Goal: Find specific page/section: Find specific page/section

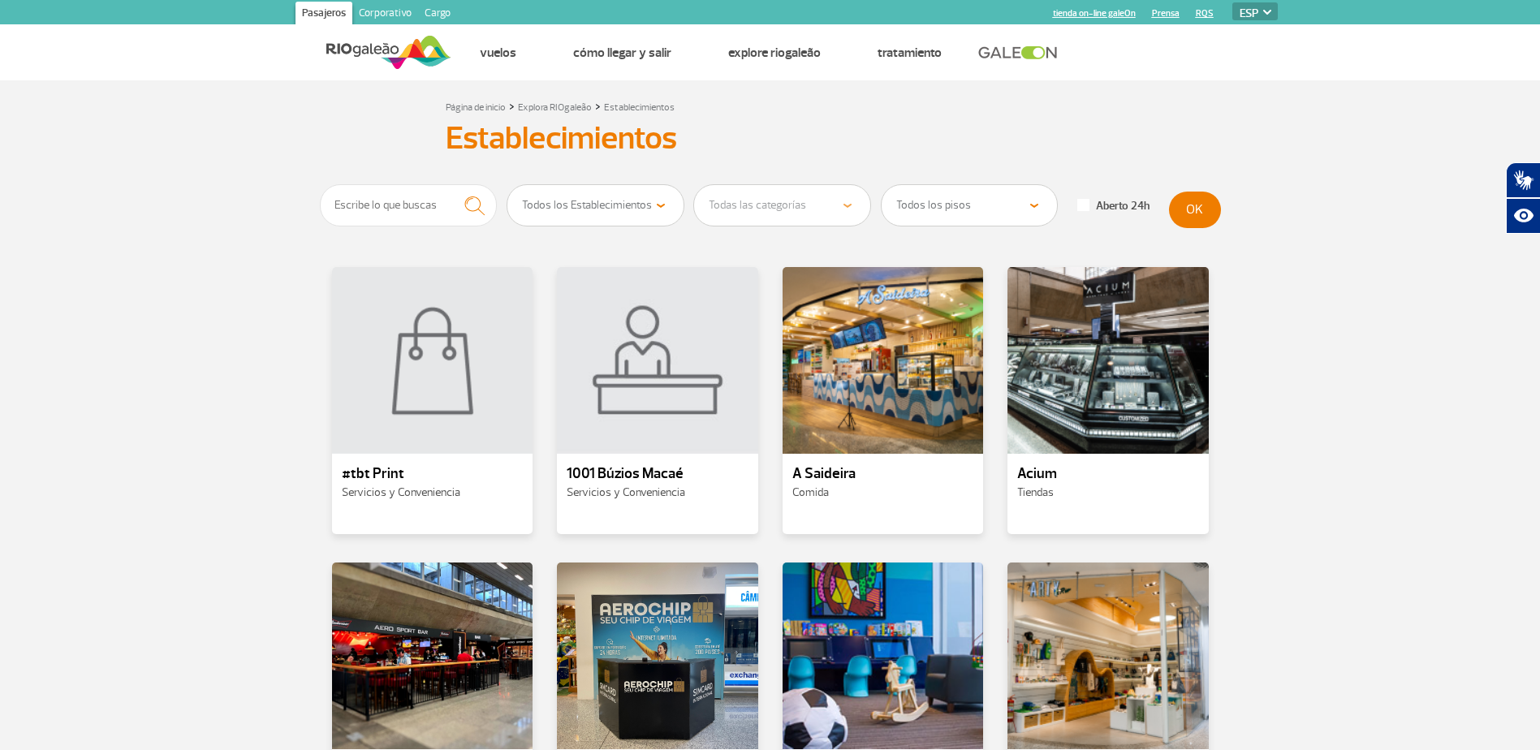
select select "es"
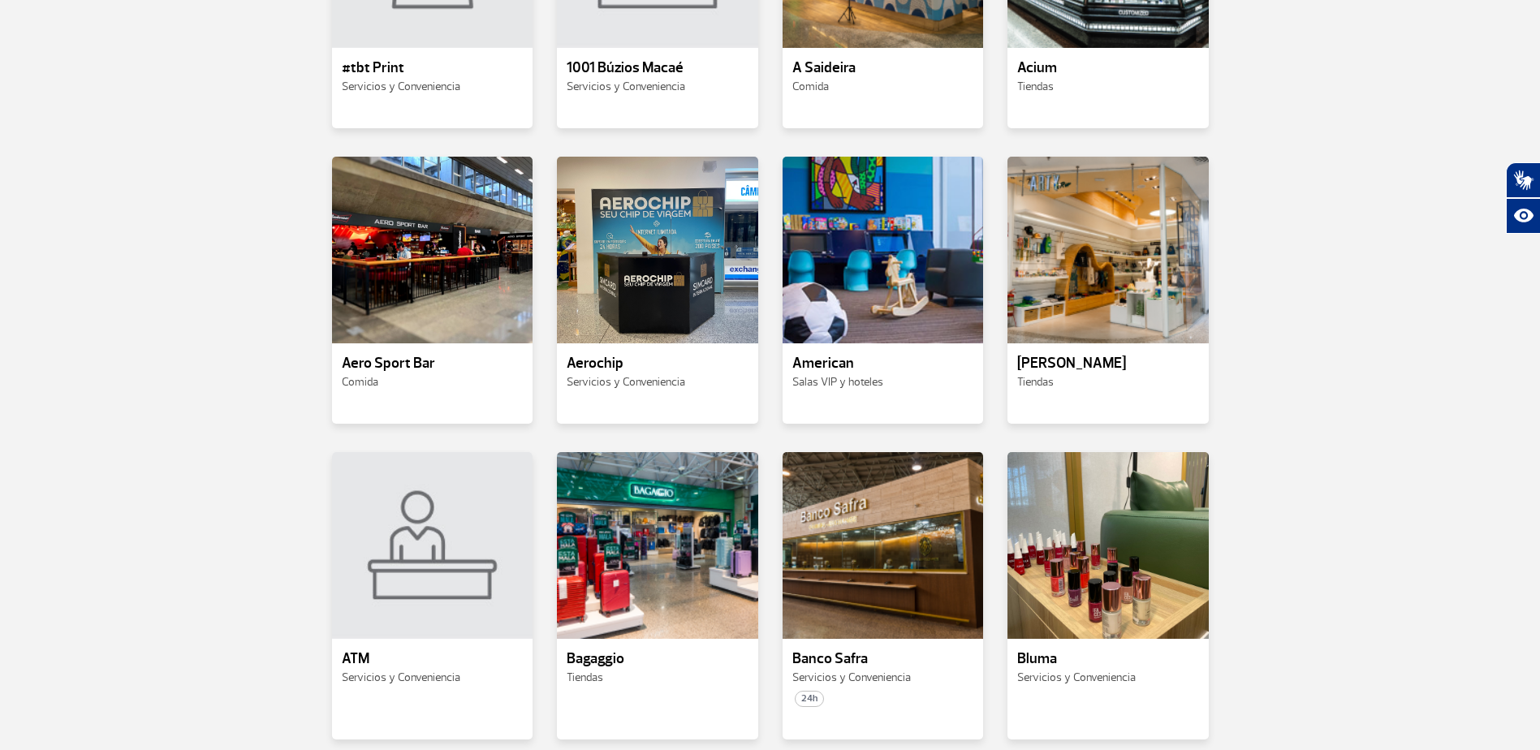
scroll to position [487, 0]
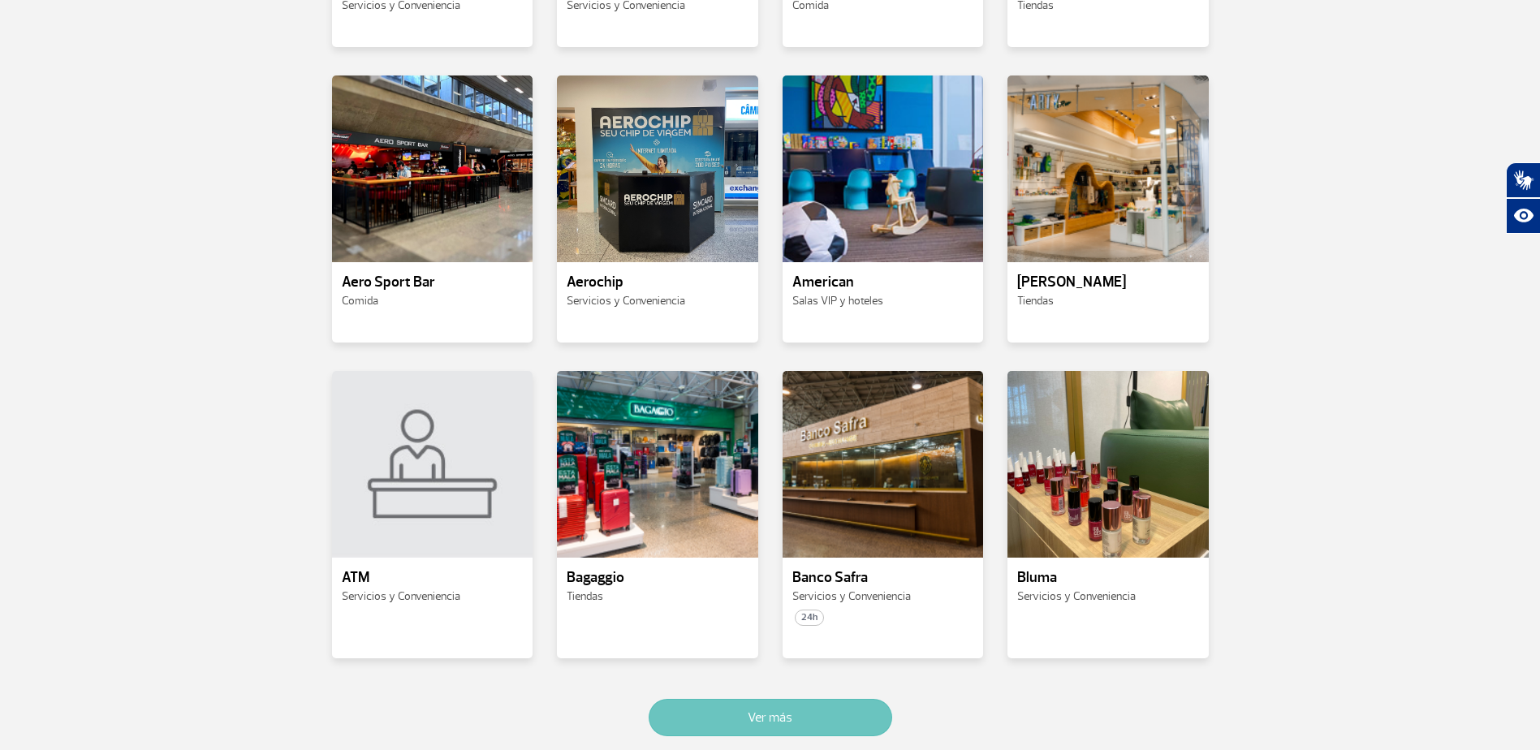
click at [809, 717] on button "Ver más" at bounding box center [771, 717] width 244 height 37
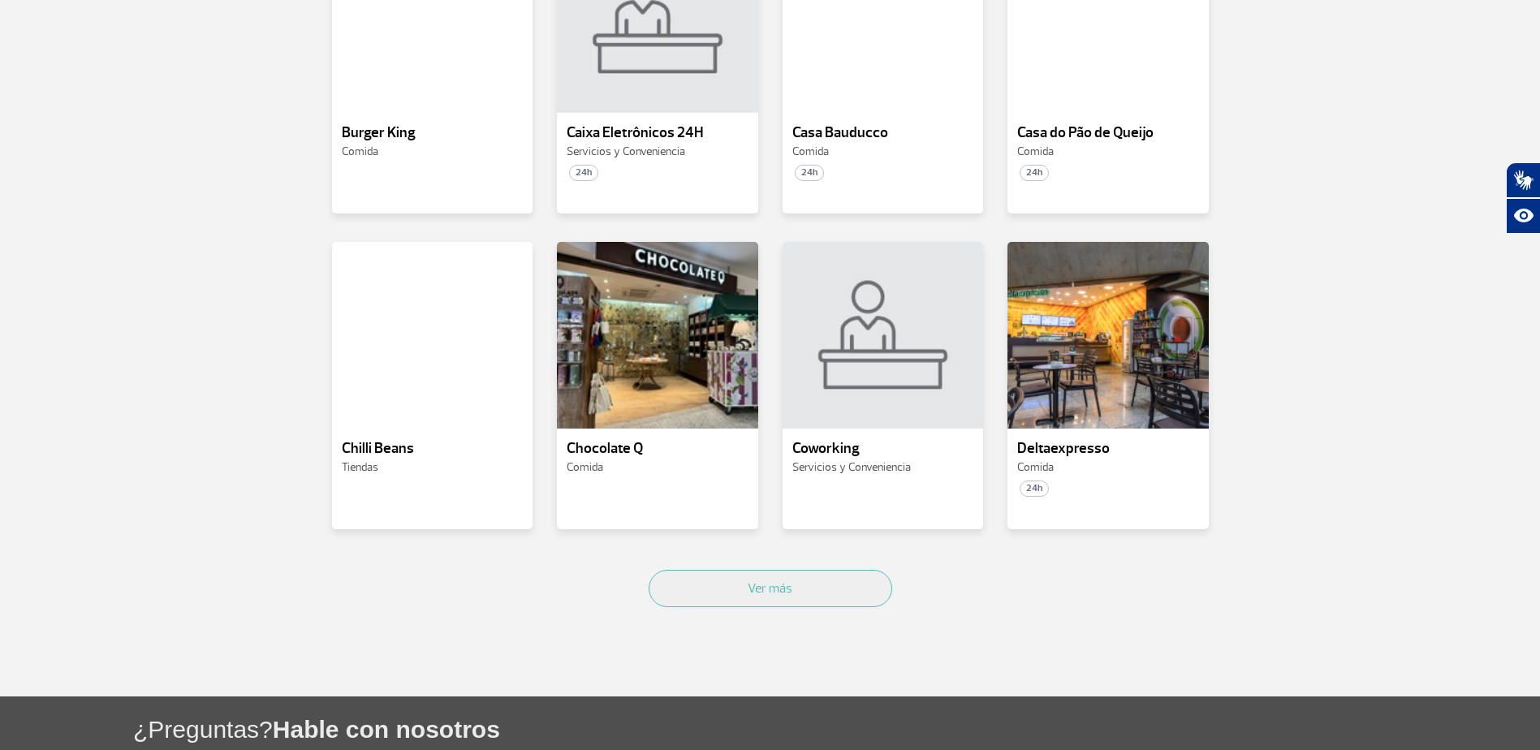
scroll to position [1597, 0]
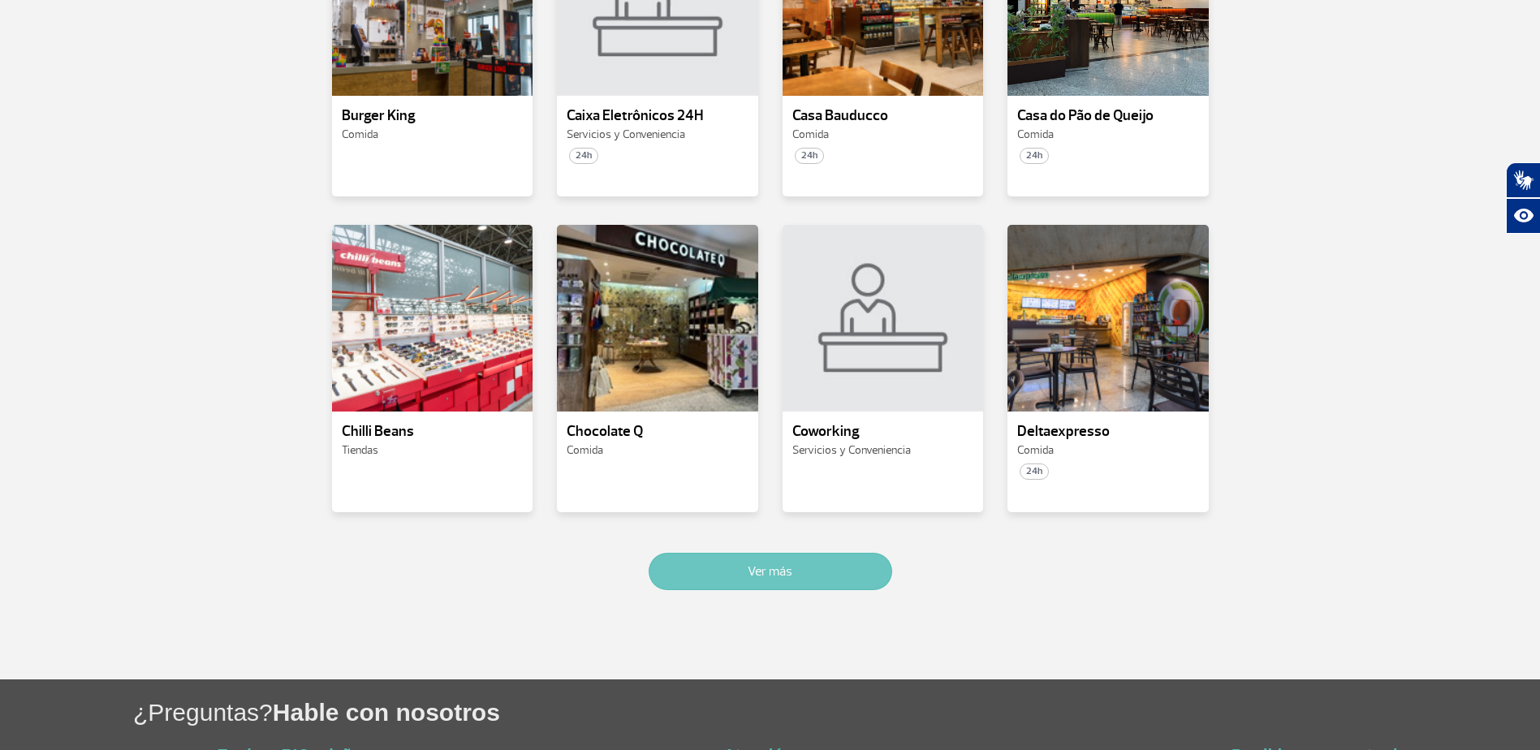
click at [827, 553] on button "Ver más" at bounding box center [771, 571] width 244 height 37
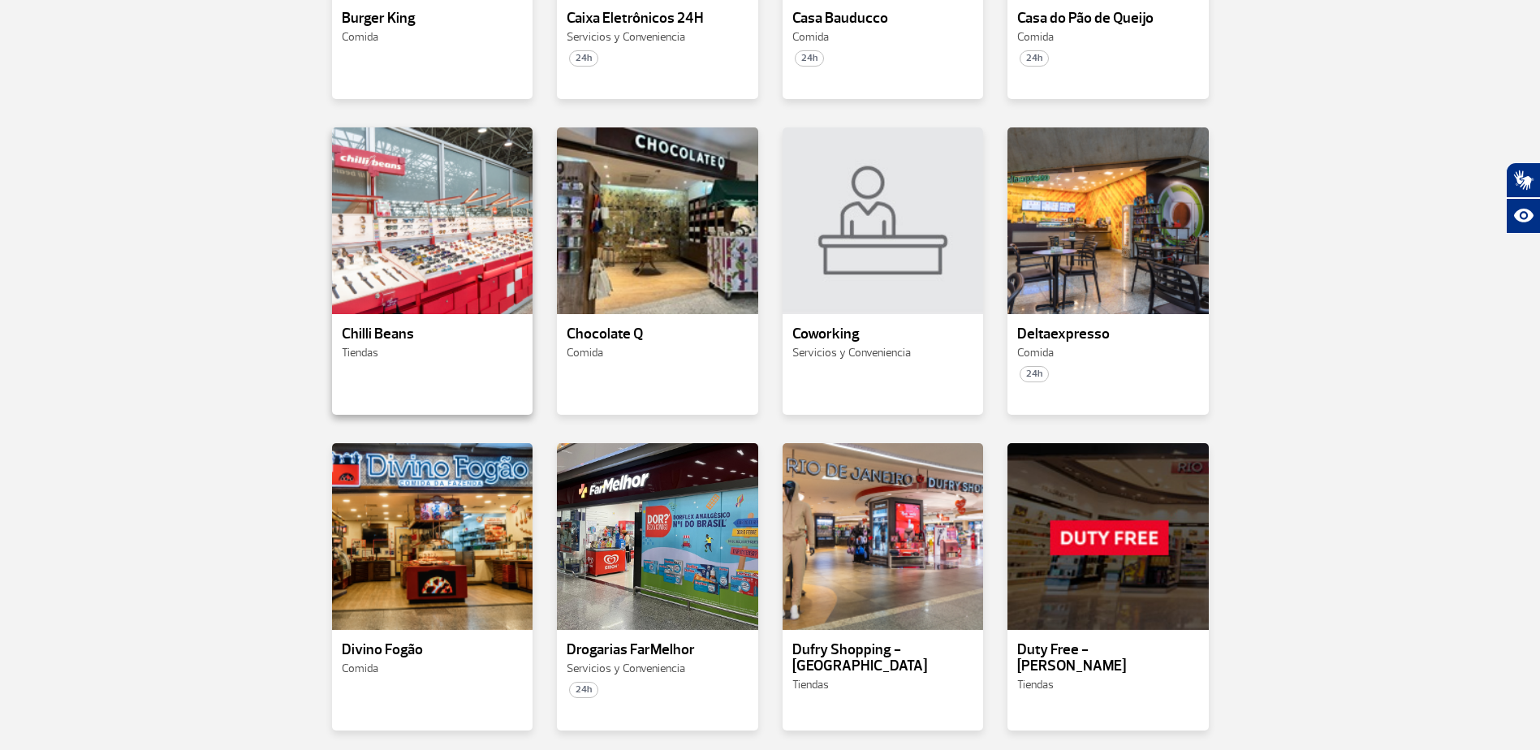
scroll to position [1700, 0]
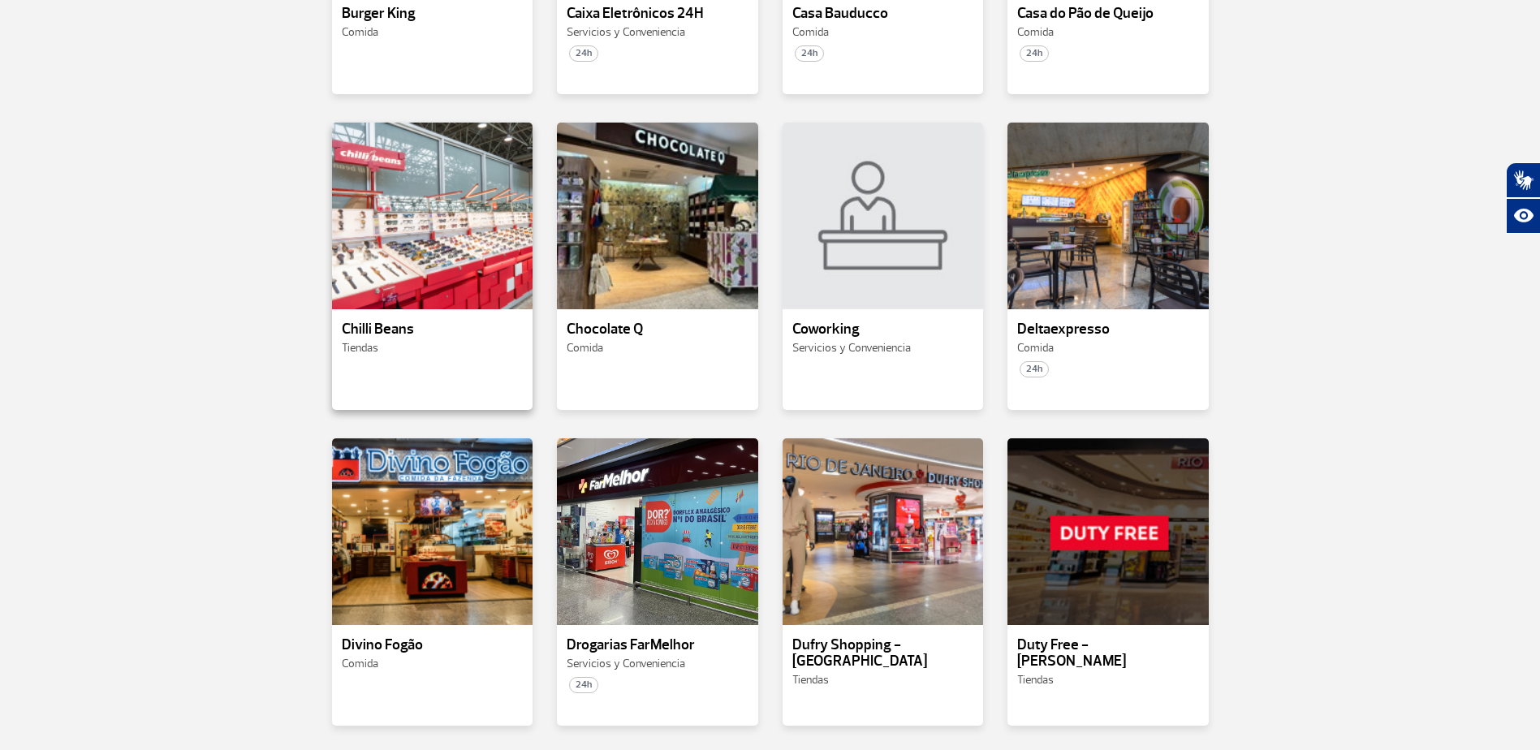
click at [397, 322] on p "Chilli Beans" at bounding box center [433, 330] width 182 height 16
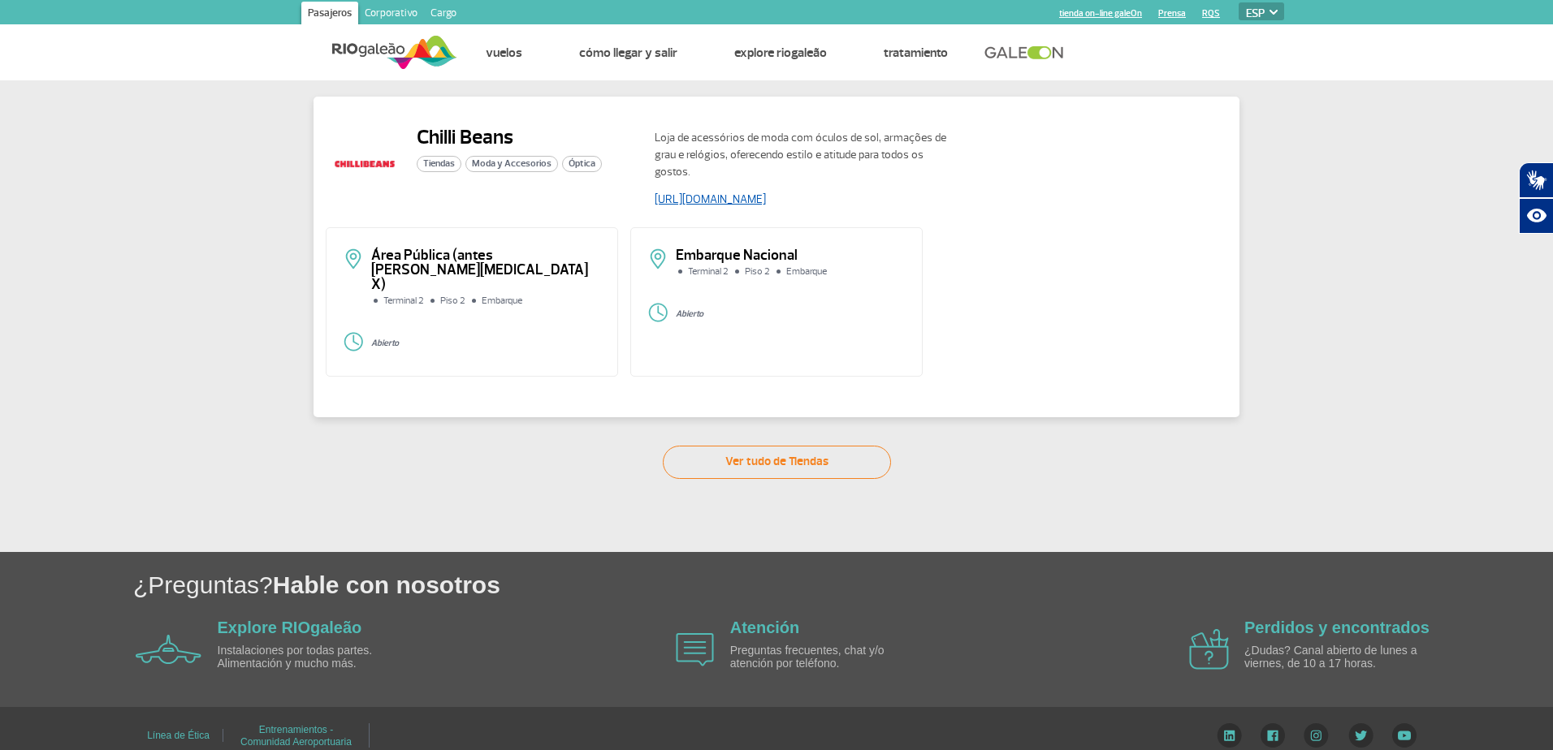
click at [727, 201] on link "[URL][DOMAIN_NAME]" at bounding box center [709, 199] width 111 height 14
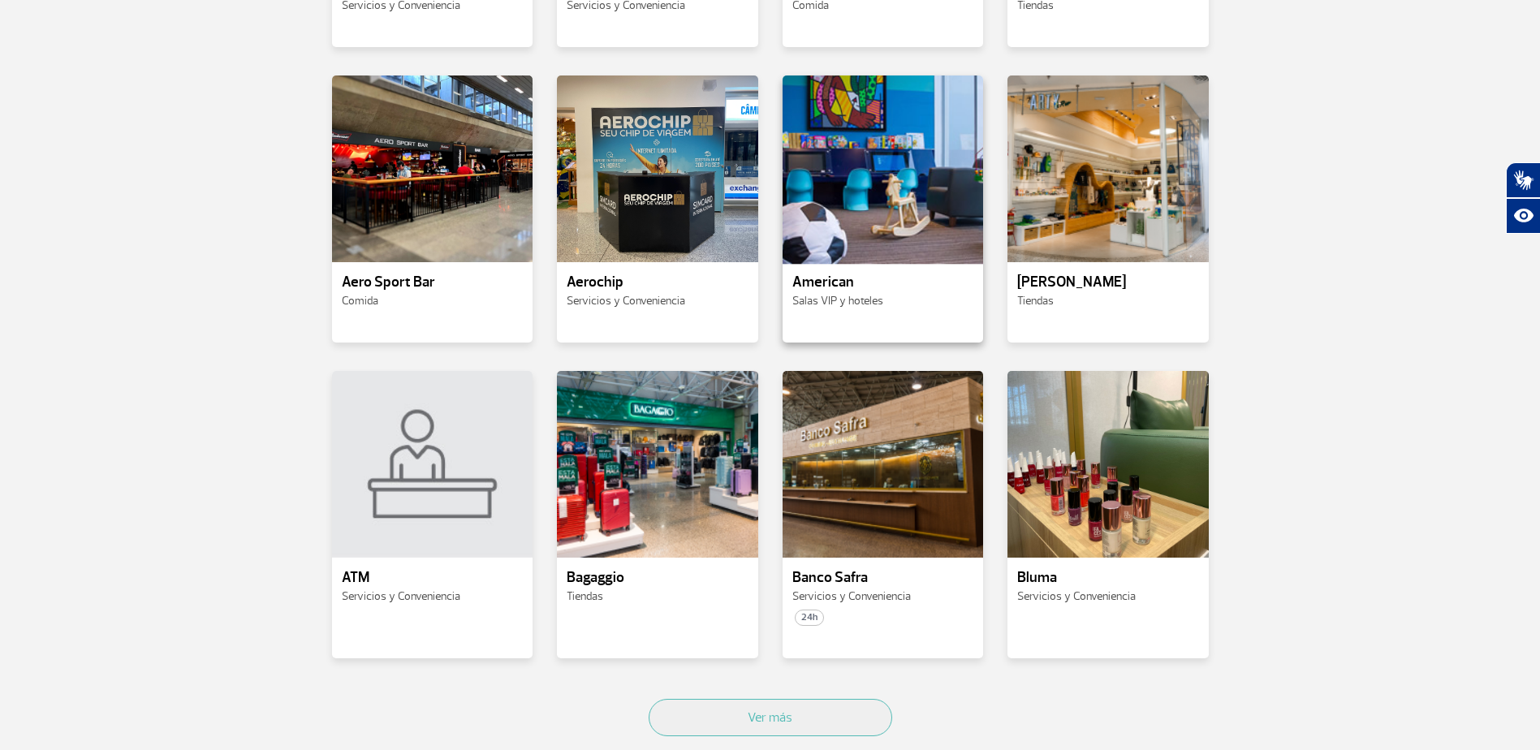
scroll to position [777, 0]
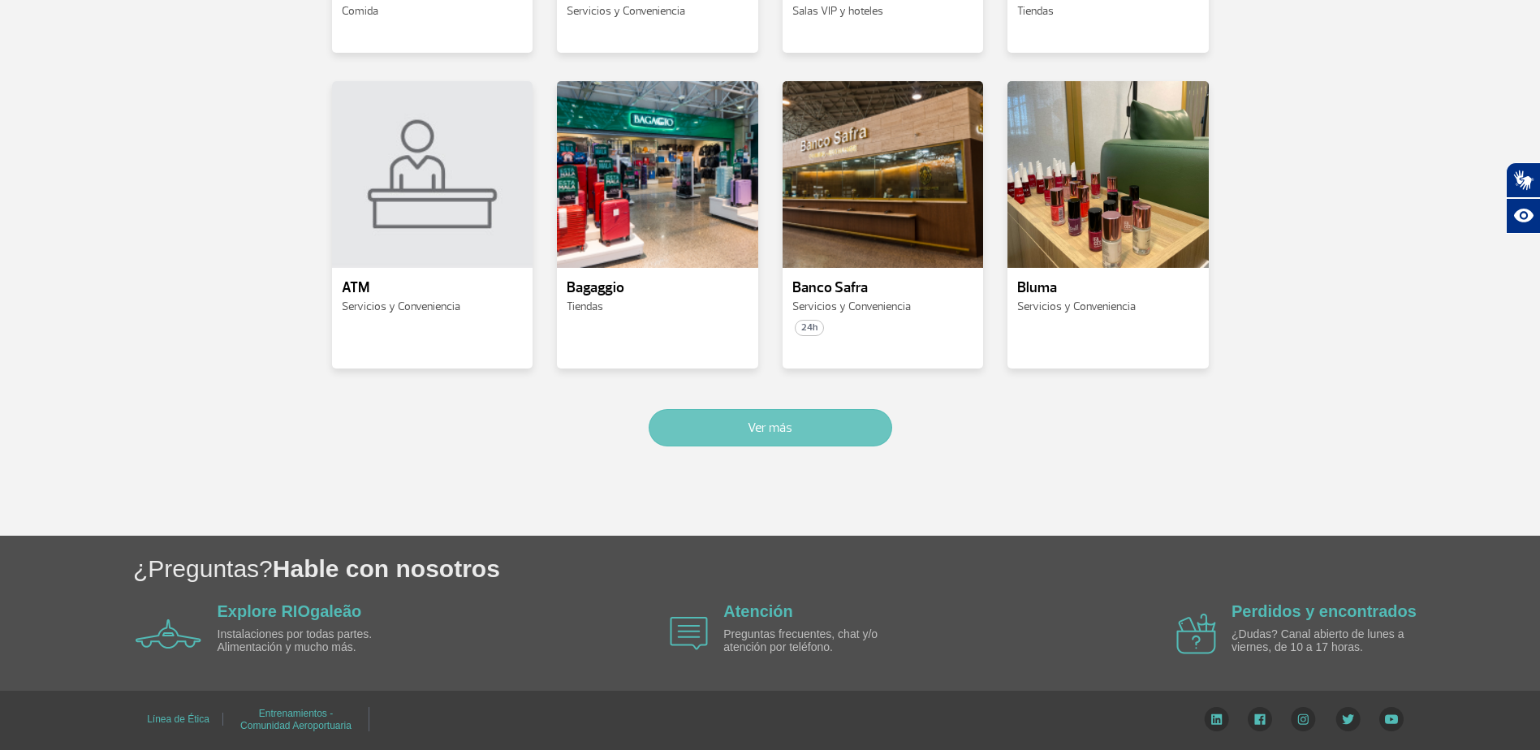
click at [815, 420] on button "Ver más" at bounding box center [771, 427] width 244 height 37
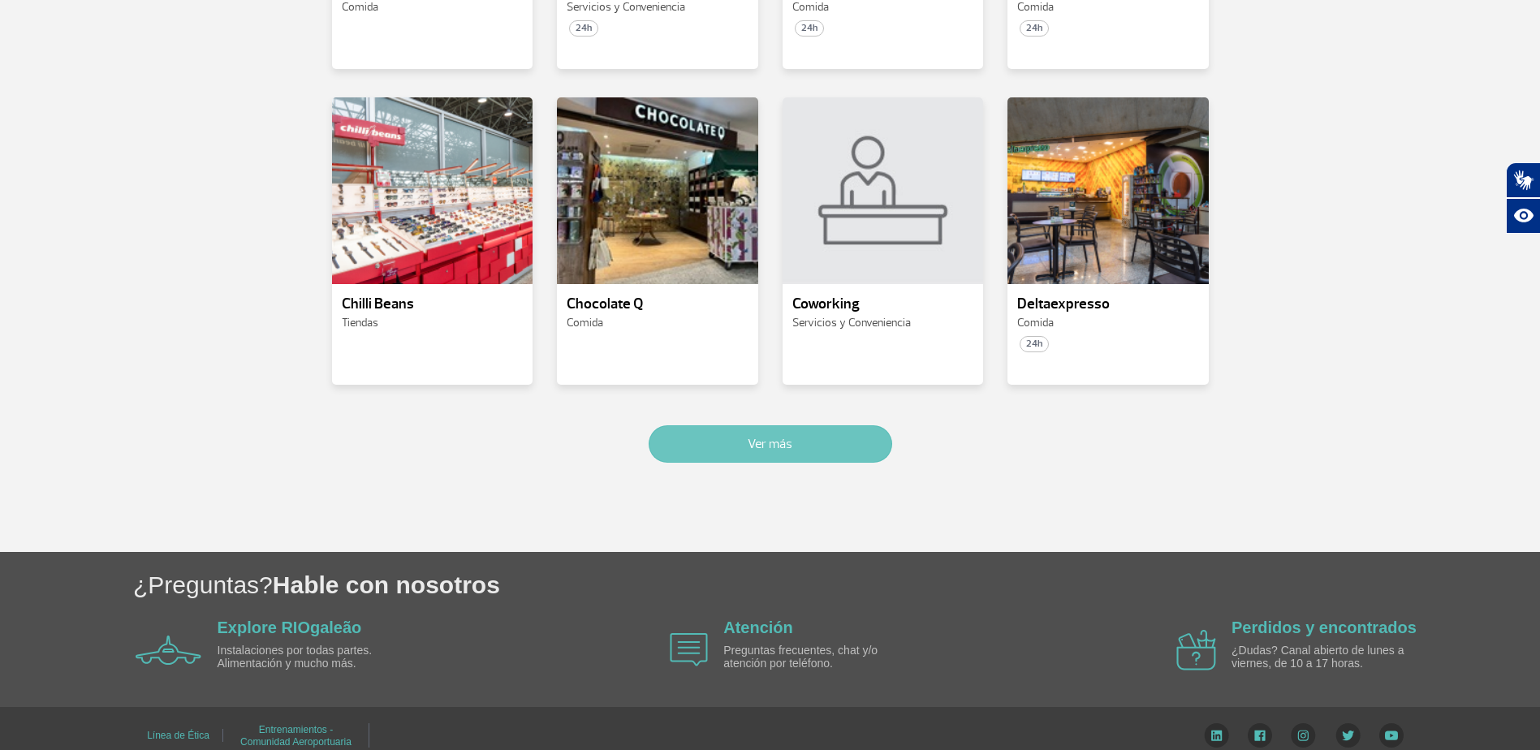
click at [847, 425] on button "Ver más" at bounding box center [771, 443] width 244 height 37
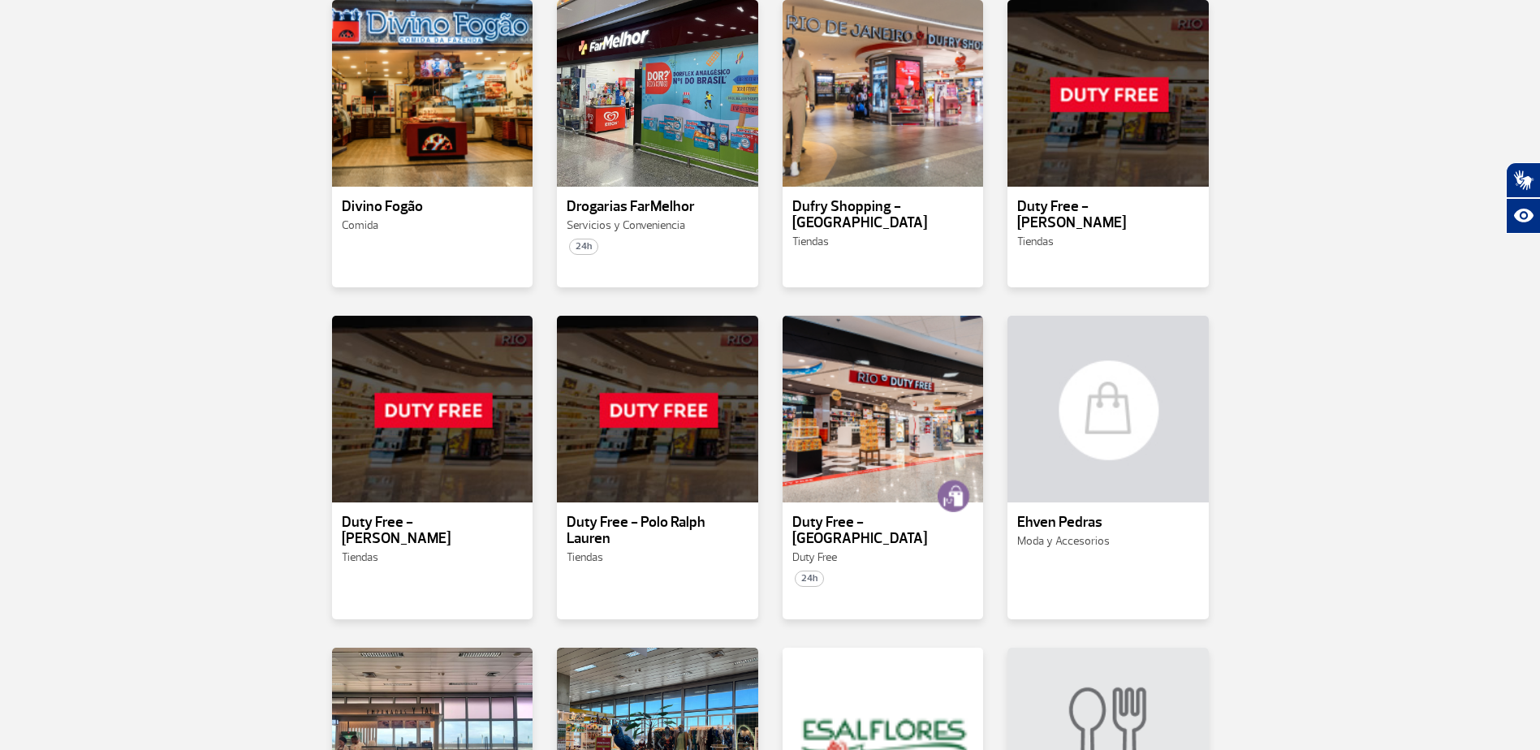
scroll to position [2104, 0]
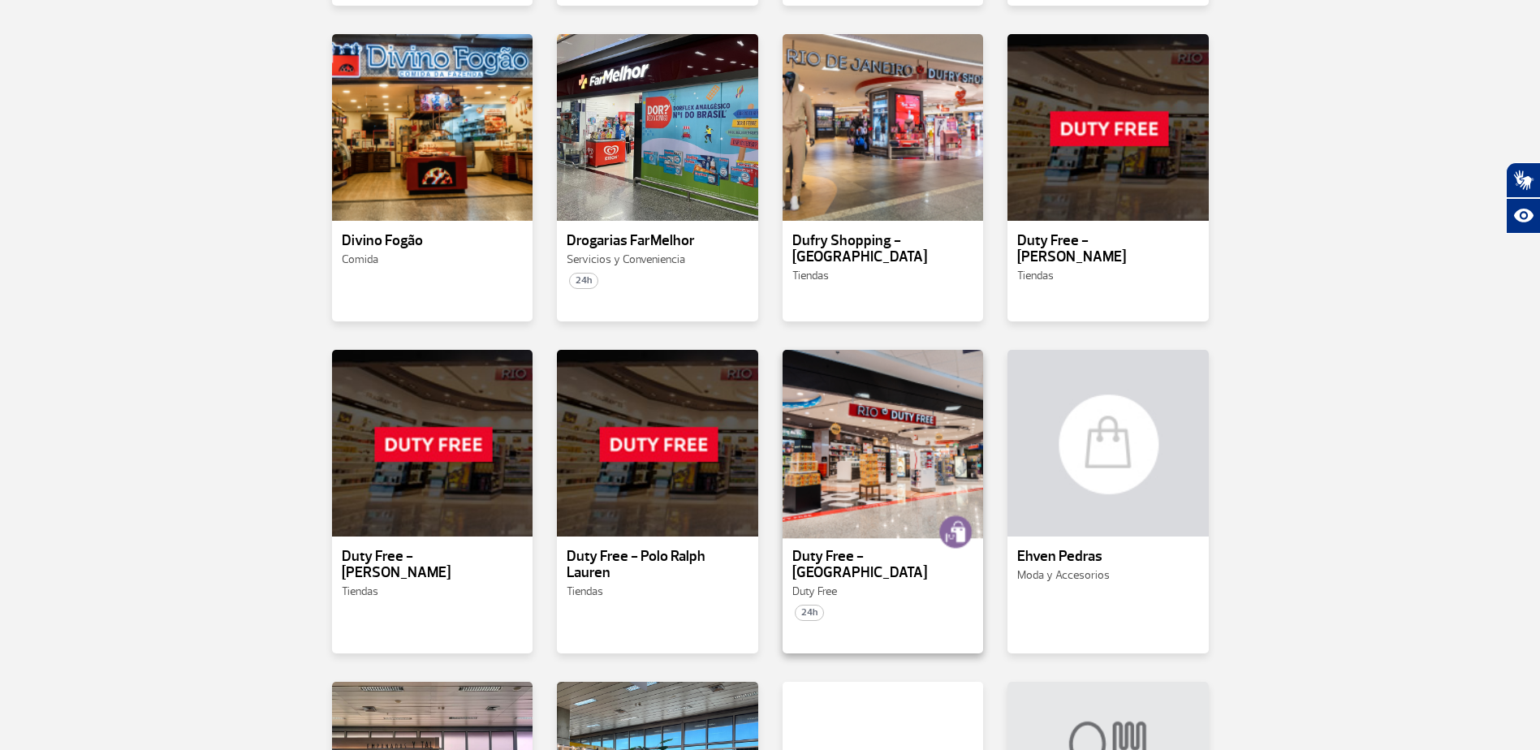
click at [828, 422] on div at bounding box center [882, 443] width 205 height 191
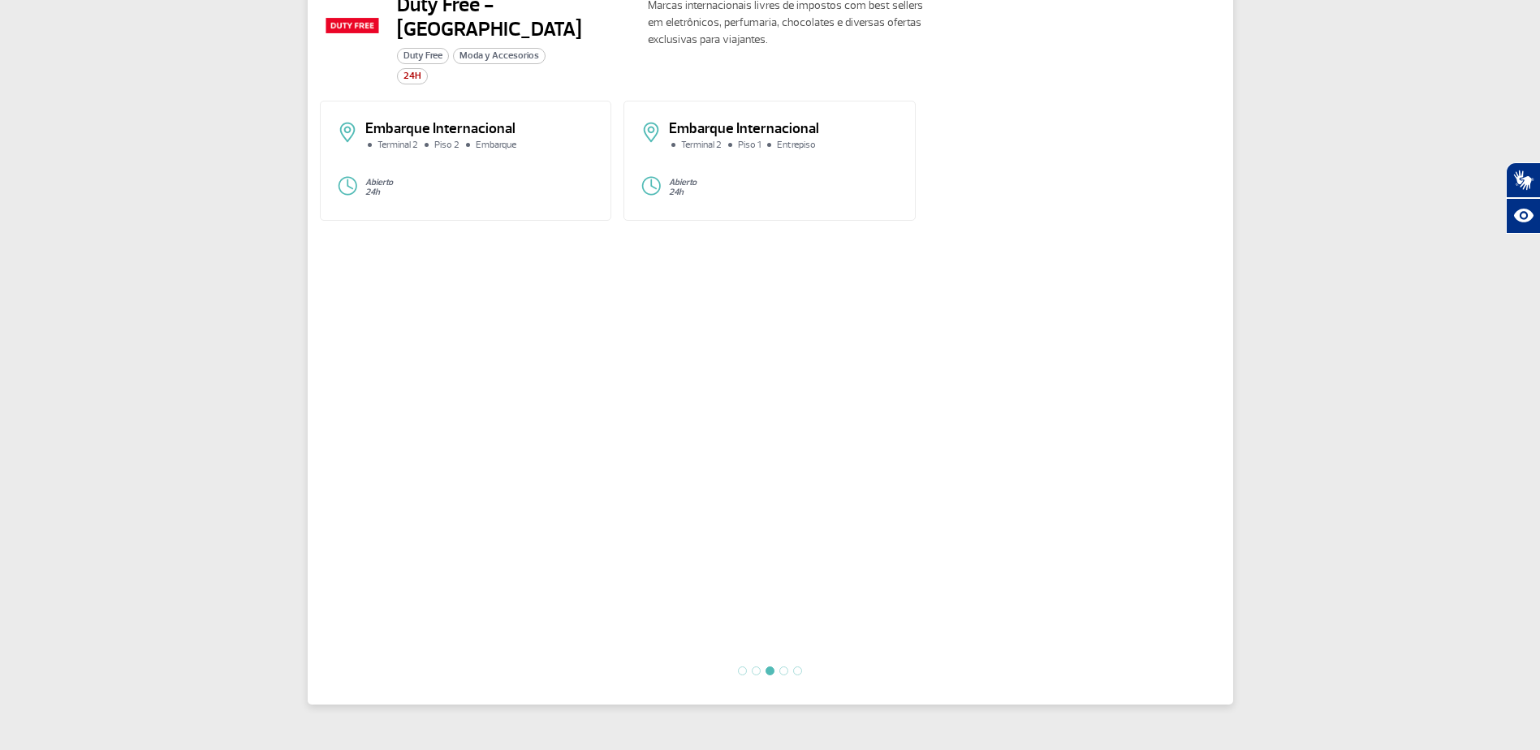
scroll to position [361, 0]
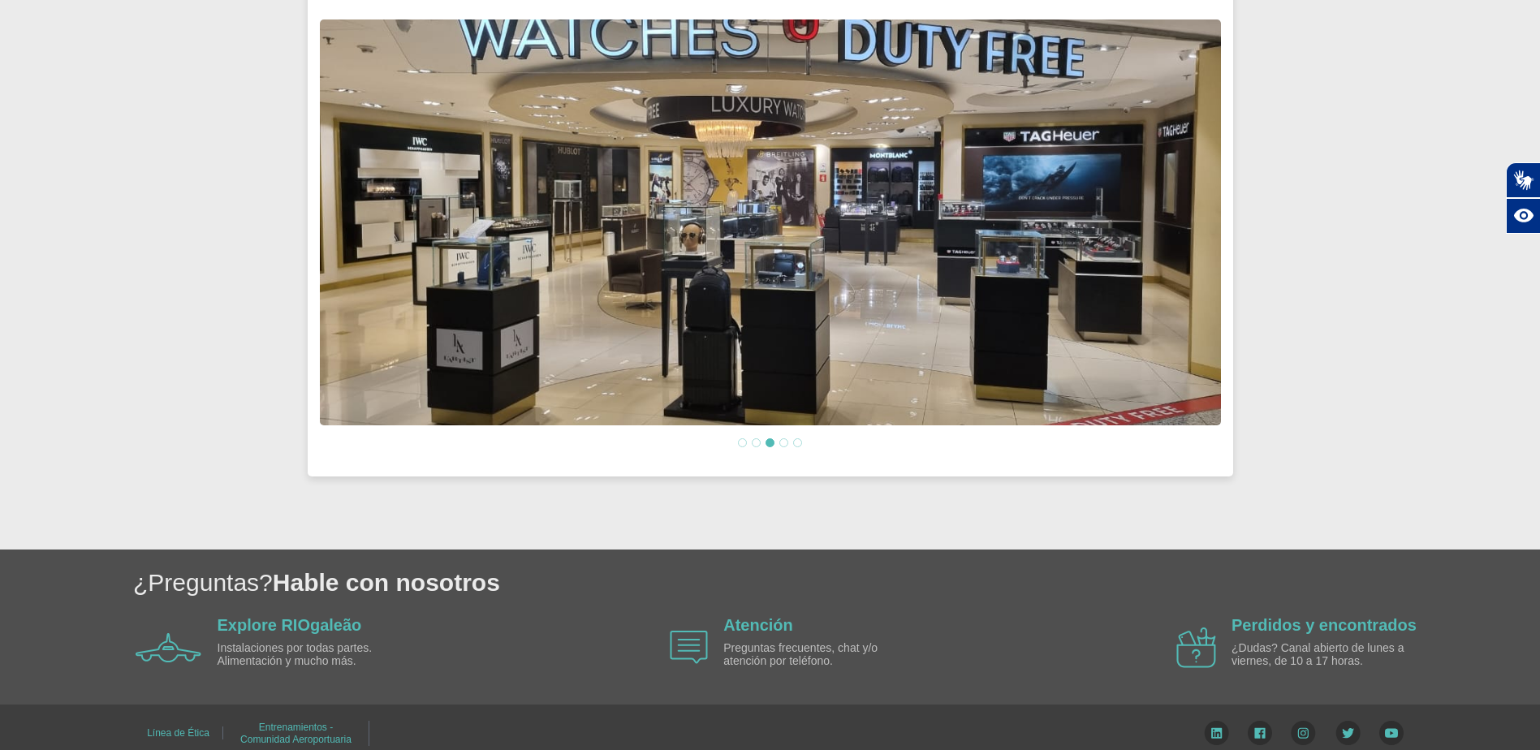
click at [784, 438] on li at bounding box center [784, 442] width 9 height 9
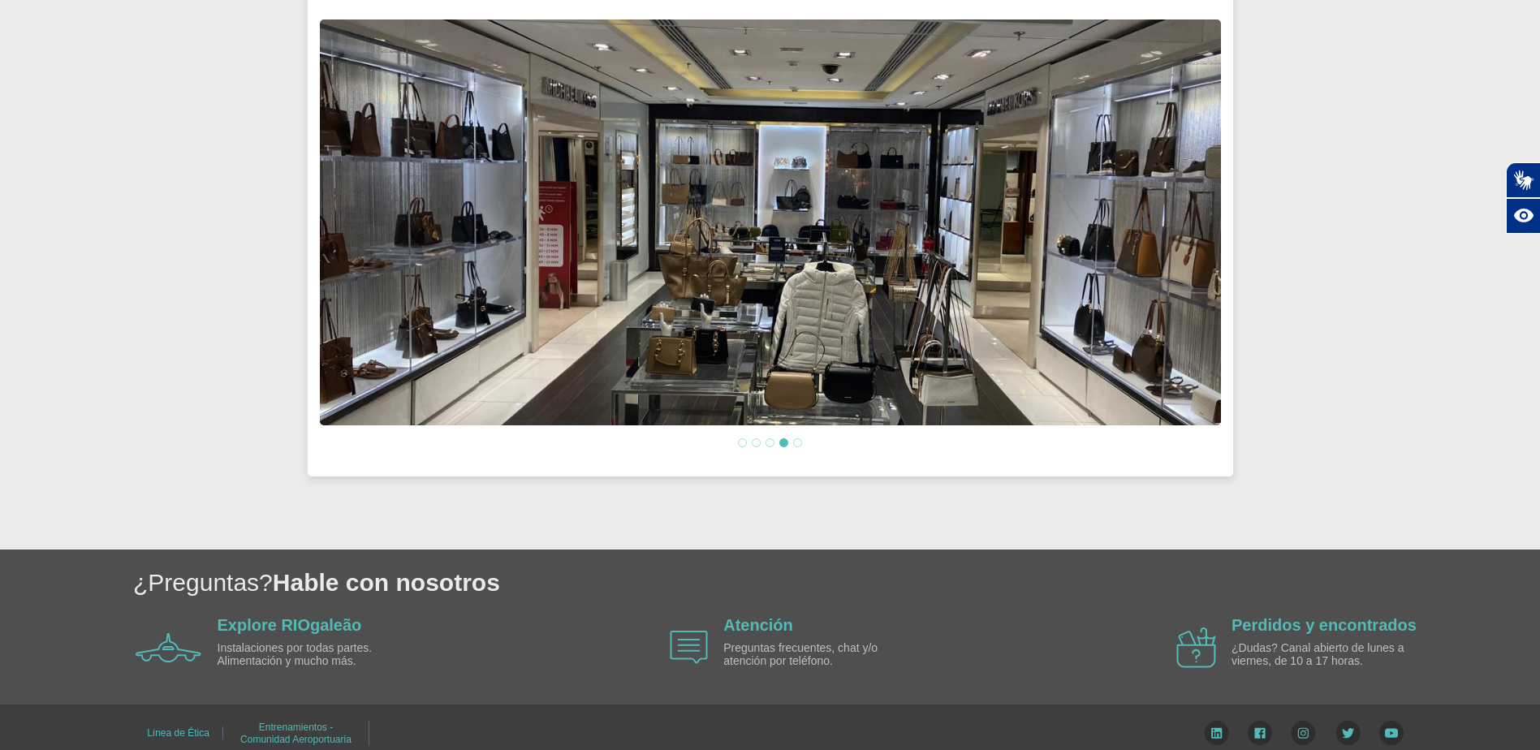
click at [797, 438] on li at bounding box center [797, 442] width 9 height 9
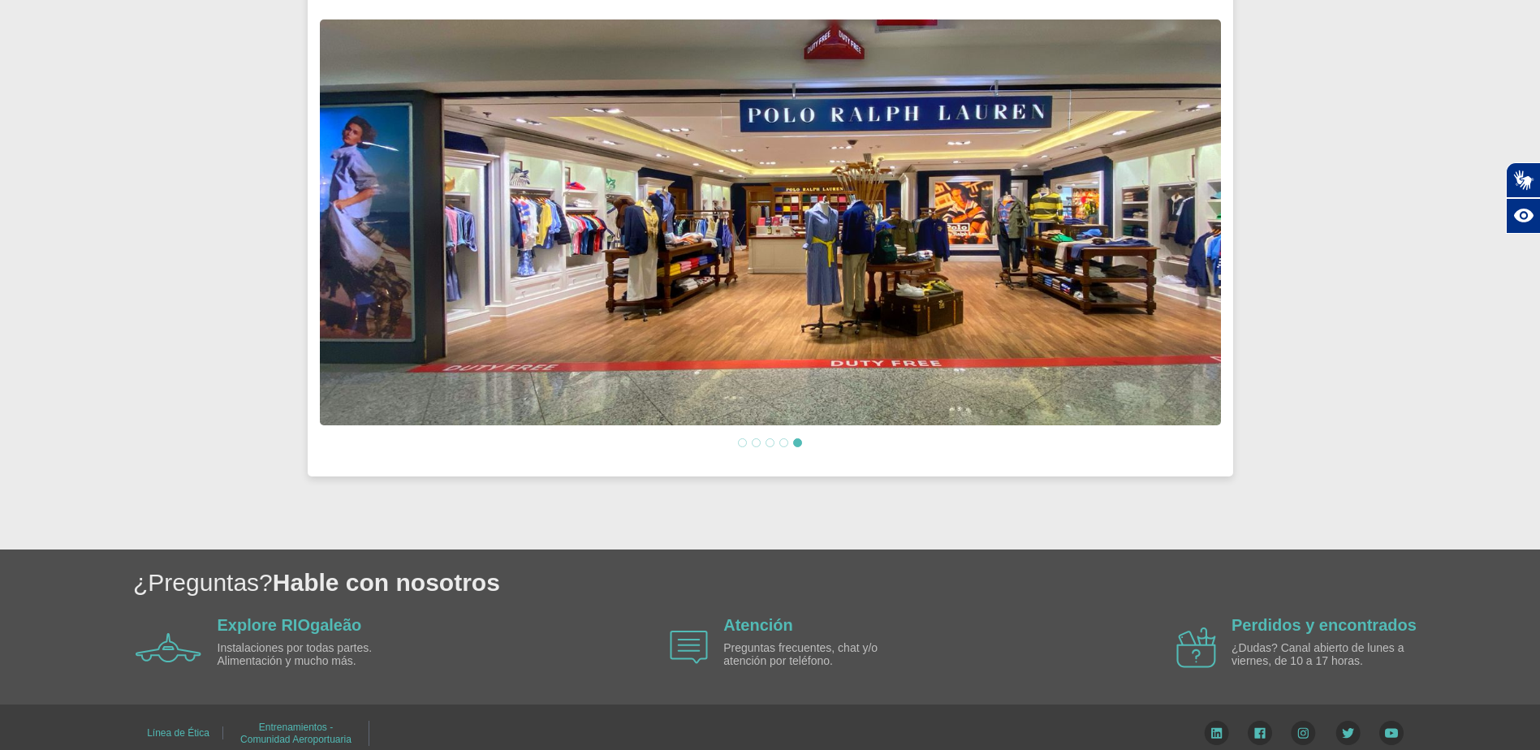
click at [743, 438] on li at bounding box center [742, 442] width 9 height 9
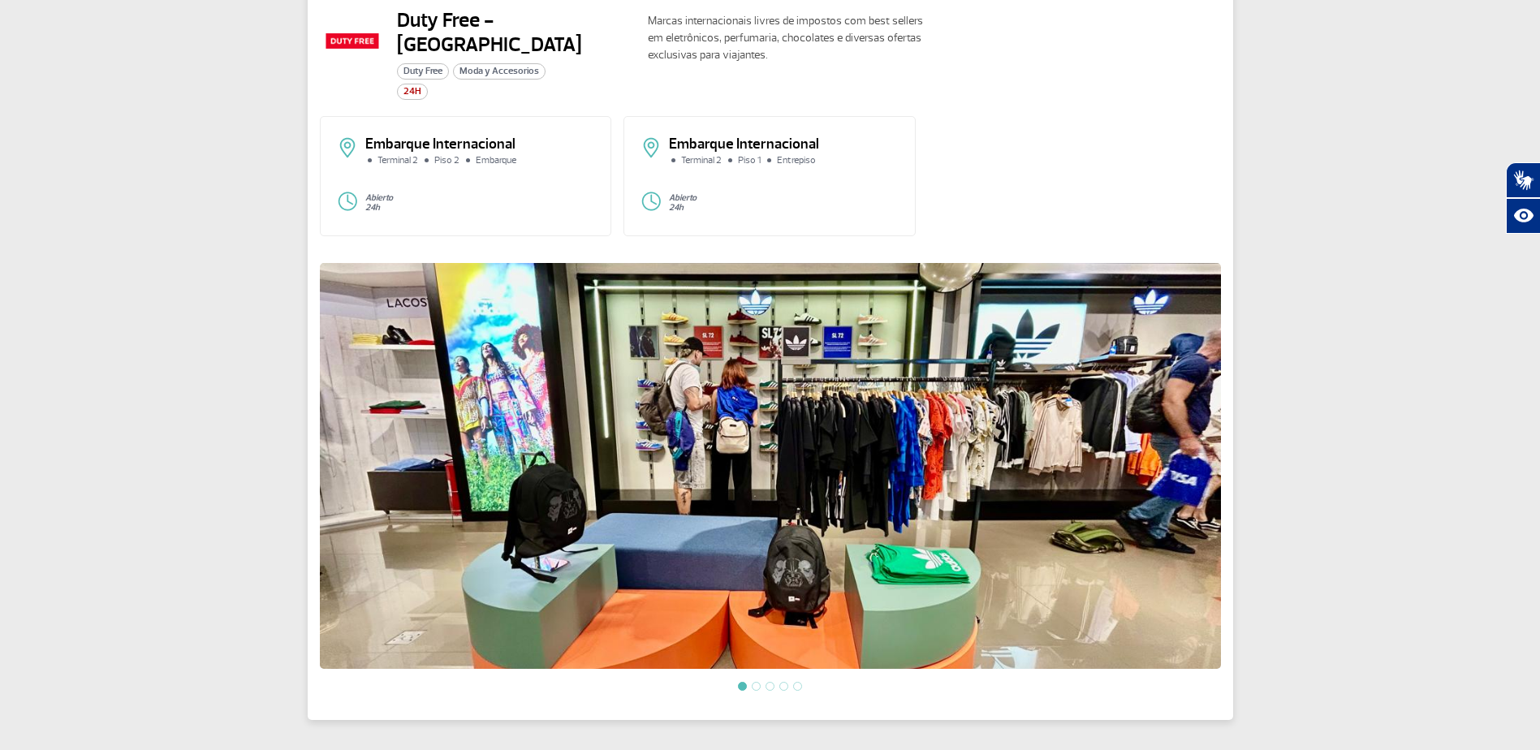
scroll to position [0, 0]
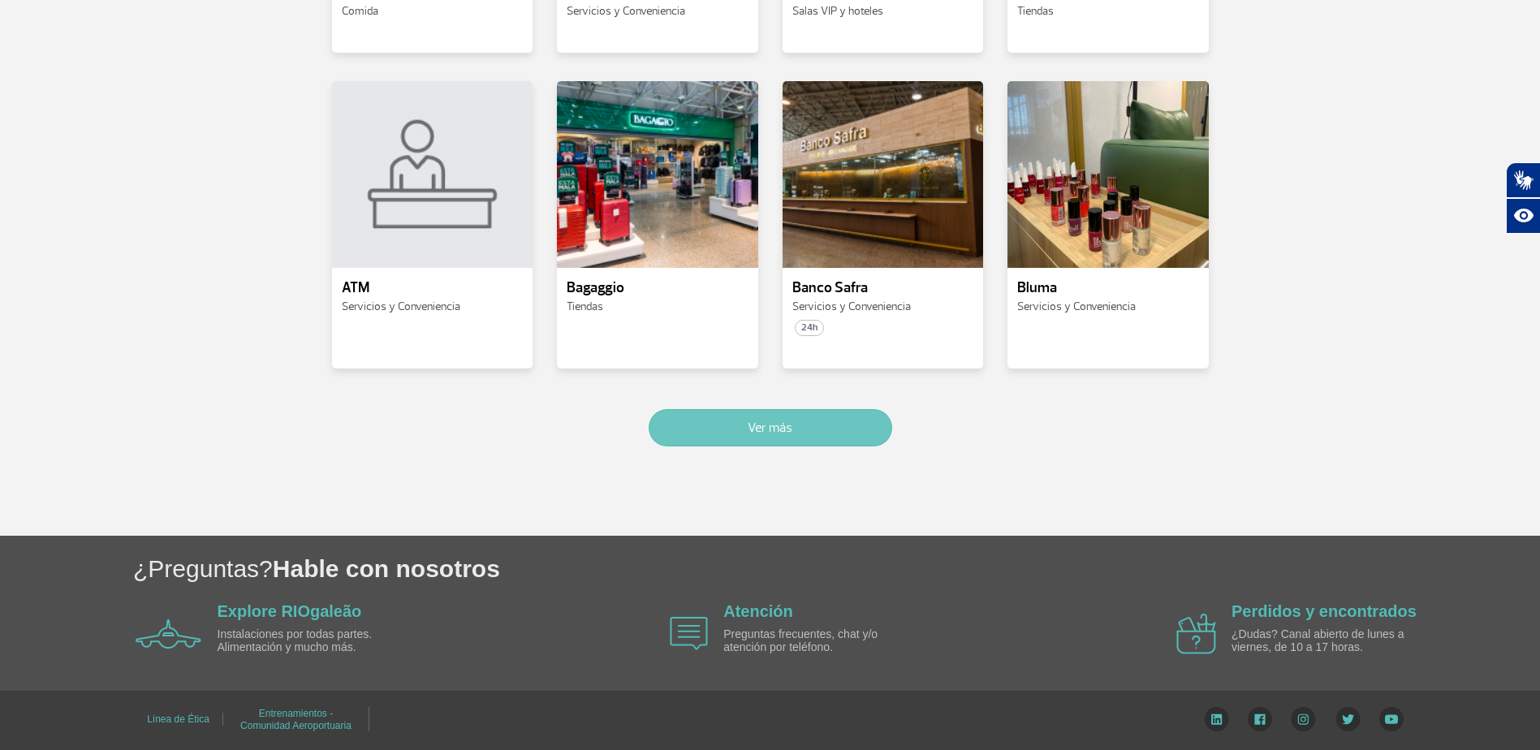
click at [852, 434] on button "Ver más" at bounding box center [771, 427] width 244 height 37
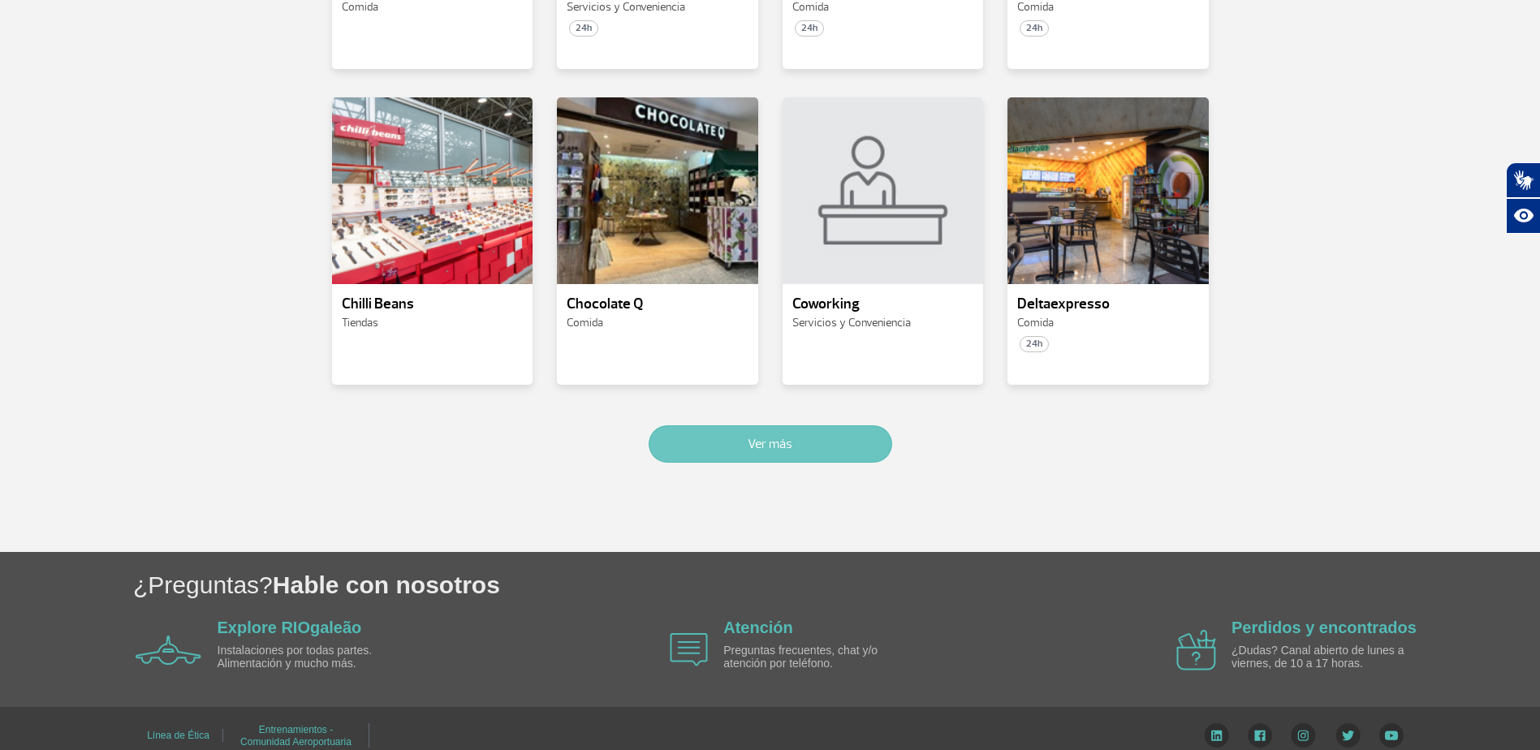
click at [793, 434] on button "Ver más" at bounding box center [771, 443] width 244 height 37
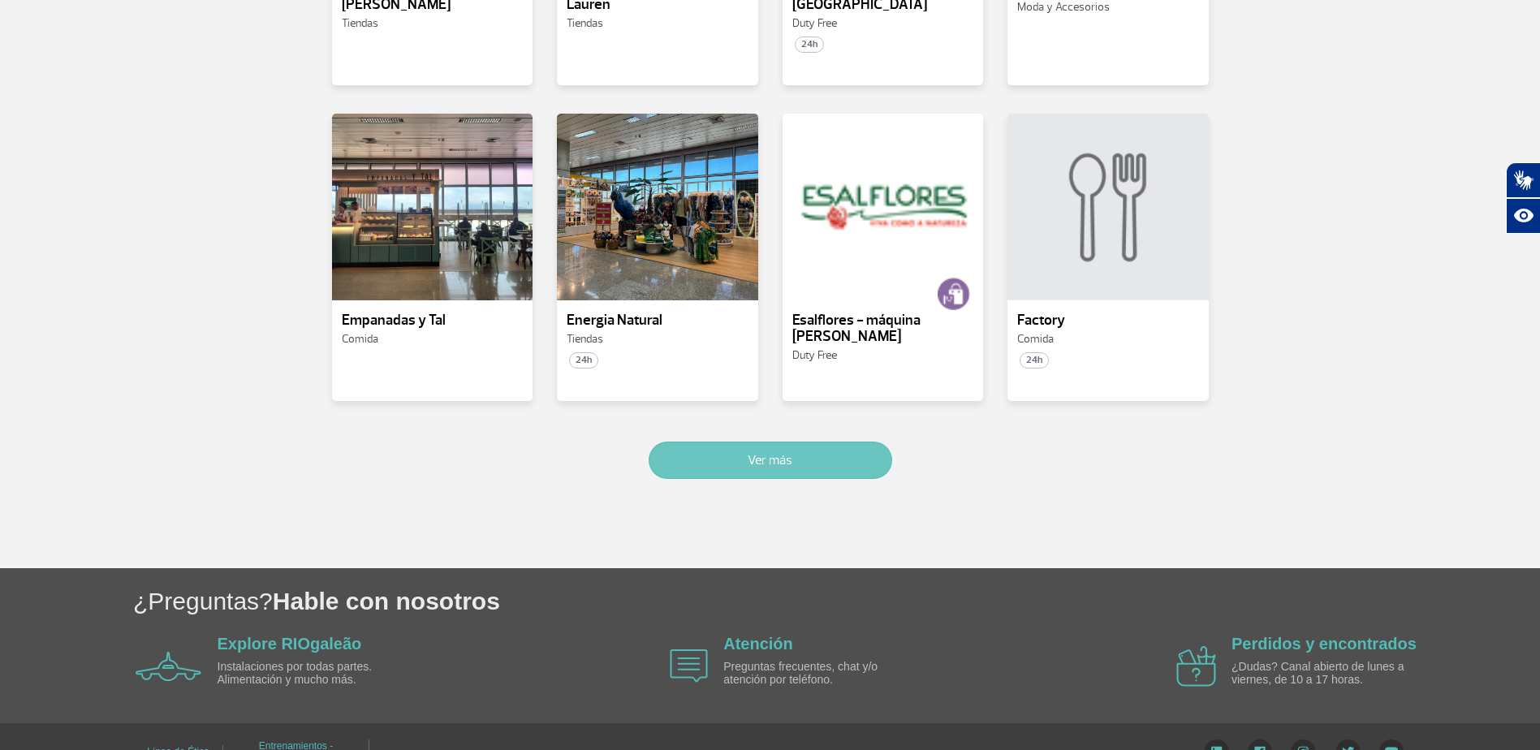
click at [847, 442] on button "Ver más" at bounding box center [771, 460] width 244 height 37
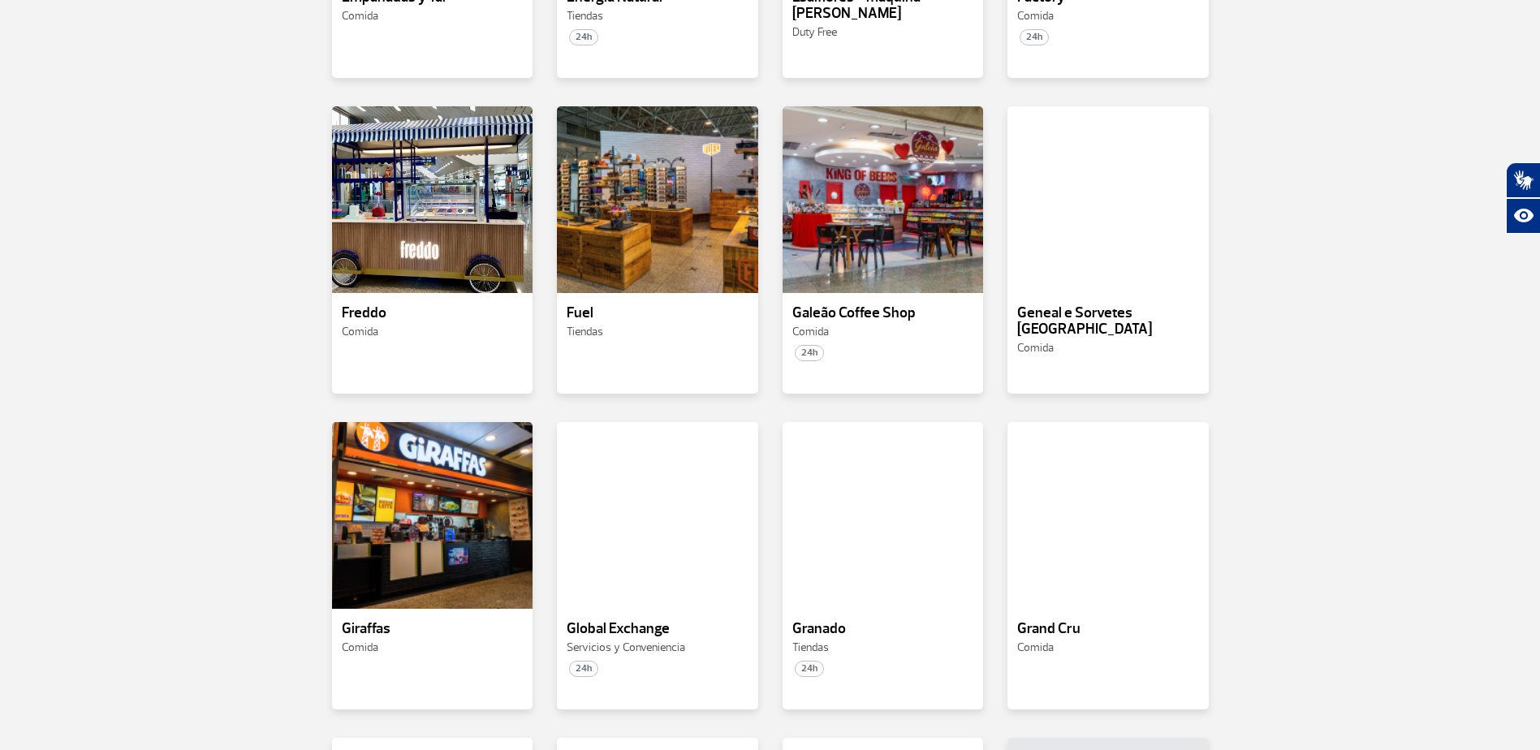
scroll to position [2970, 0]
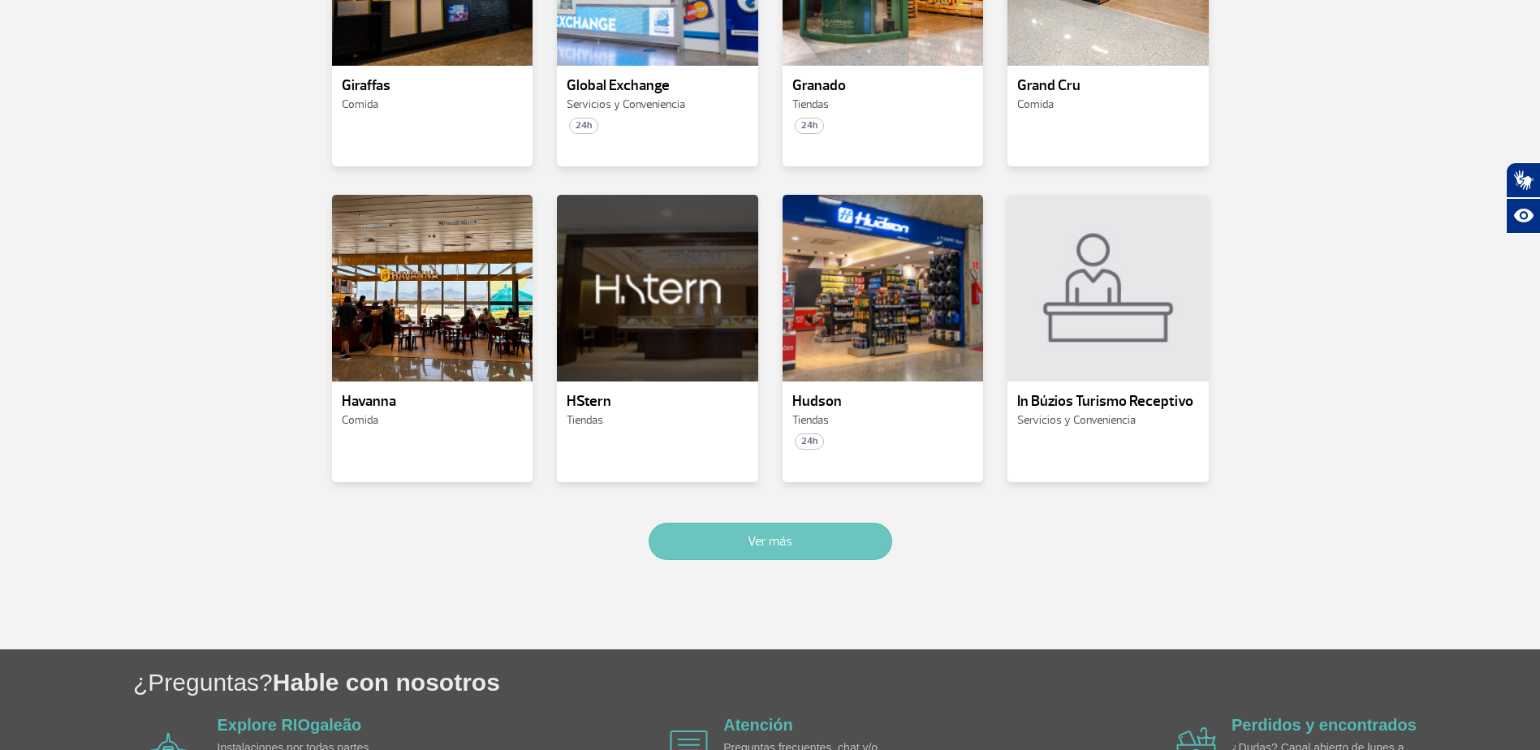
click at [824, 523] on button "Ver más" at bounding box center [771, 541] width 244 height 37
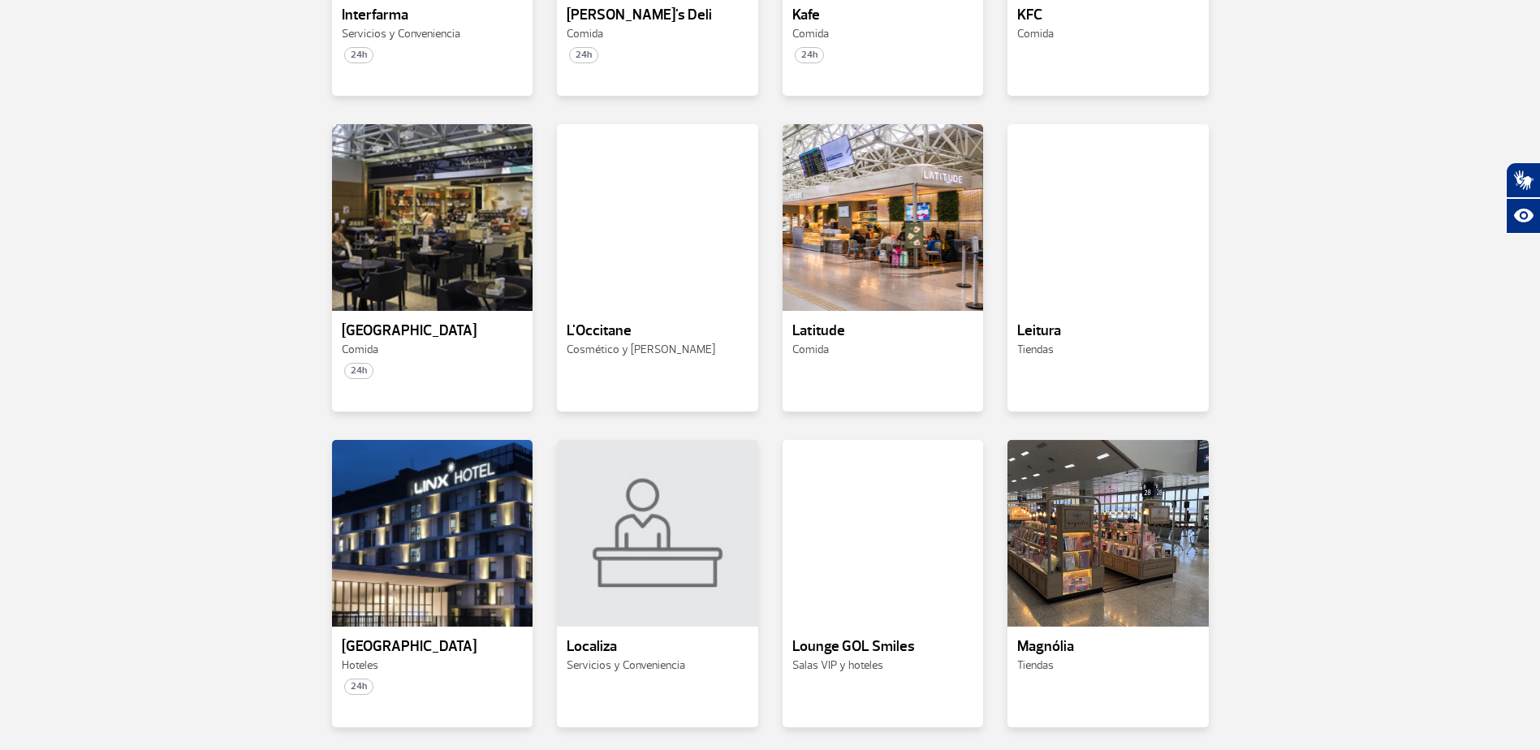
scroll to position [4162, 0]
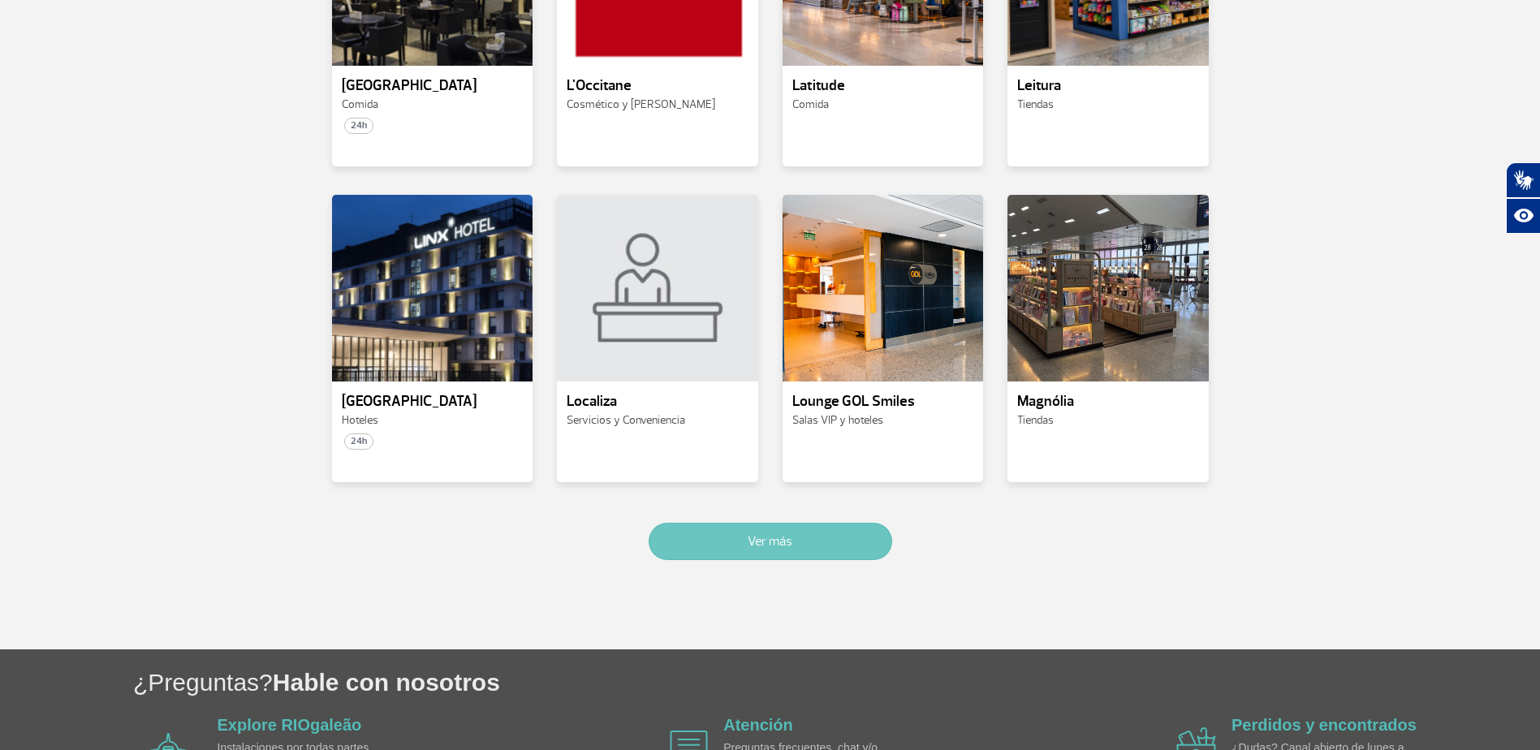
click at [840, 523] on button "Ver más" at bounding box center [771, 541] width 244 height 37
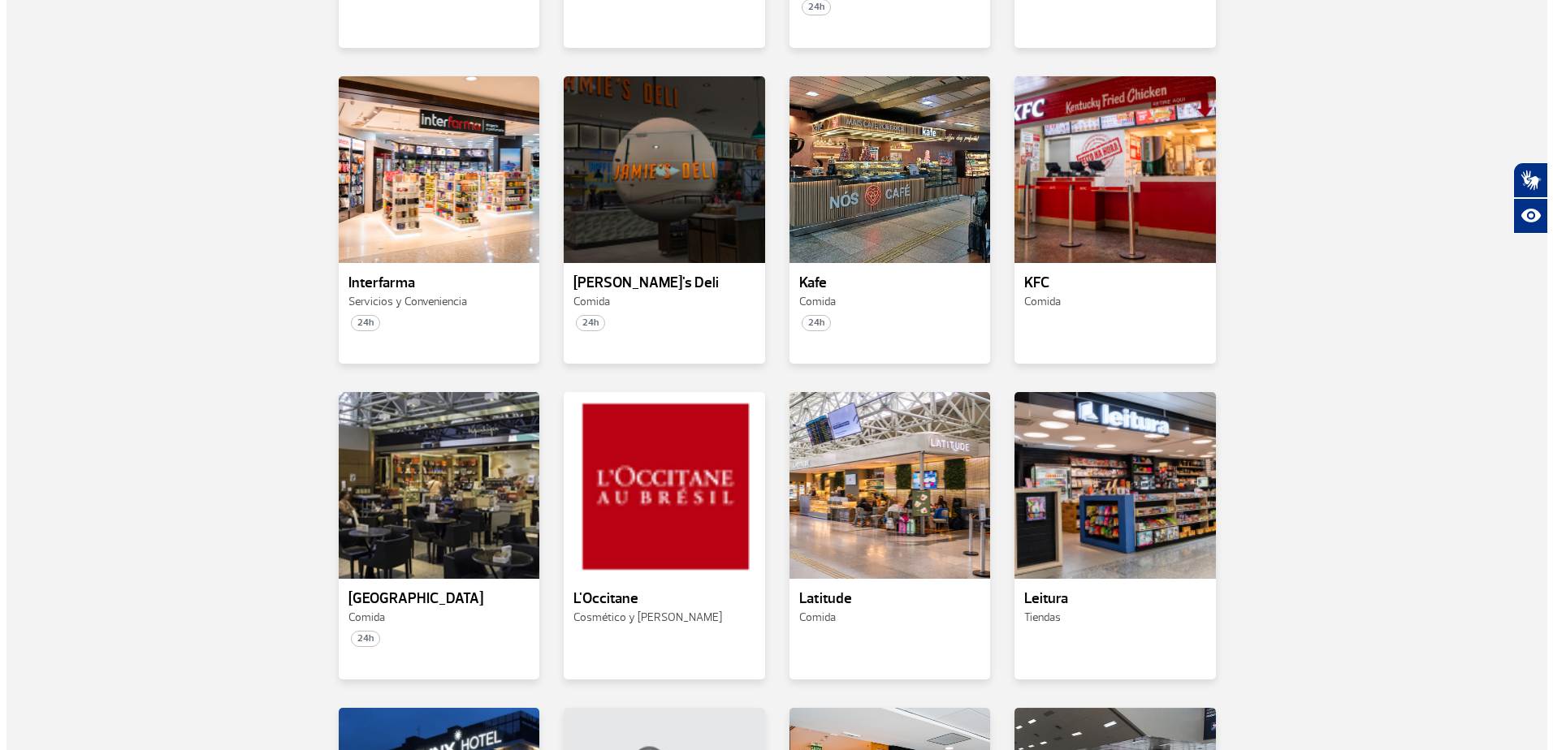
scroll to position [0, 0]
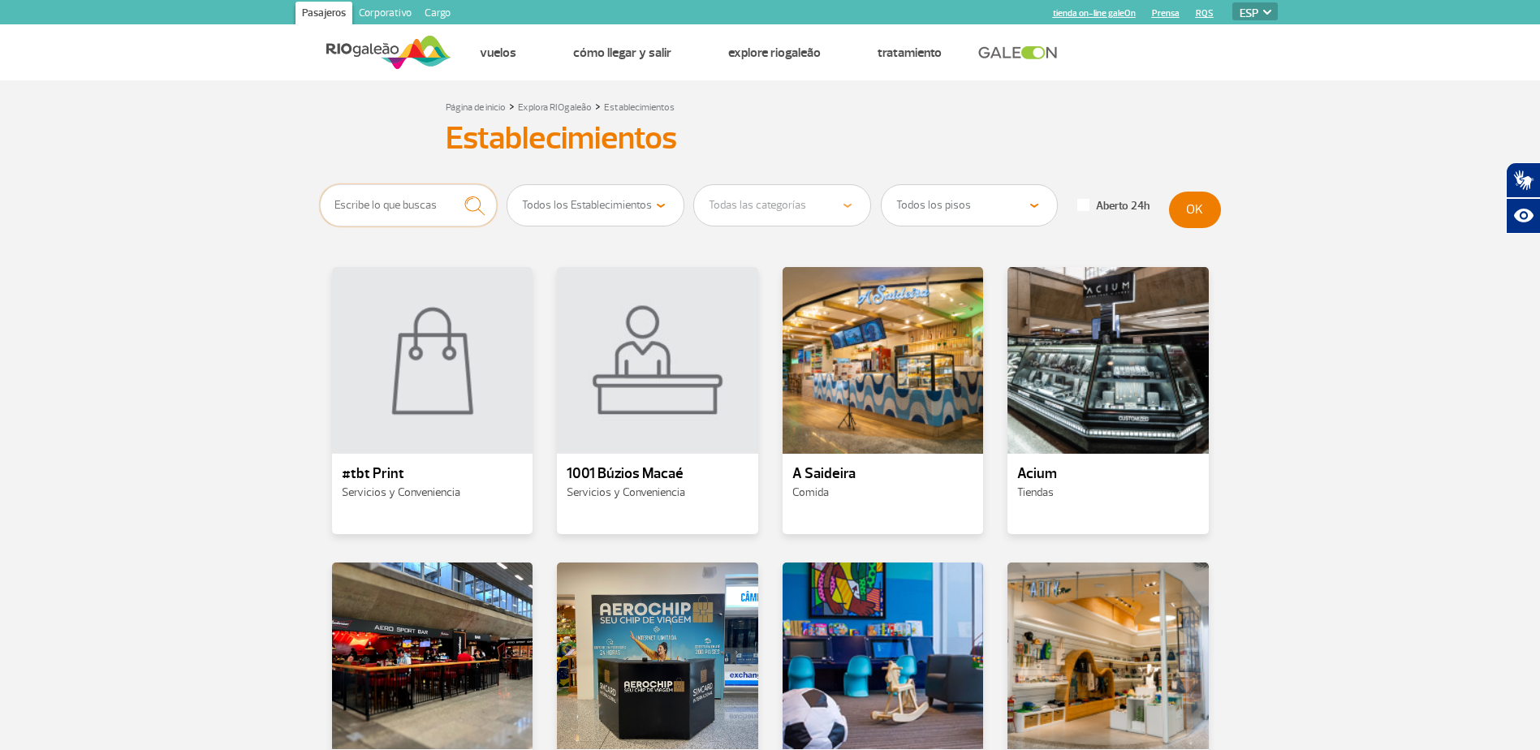
click at [408, 202] on input "text" at bounding box center [409, 205] width 178 height 42
click at [452, 184] on button "submit" at bounding box center [474, 205] width 45 height 43
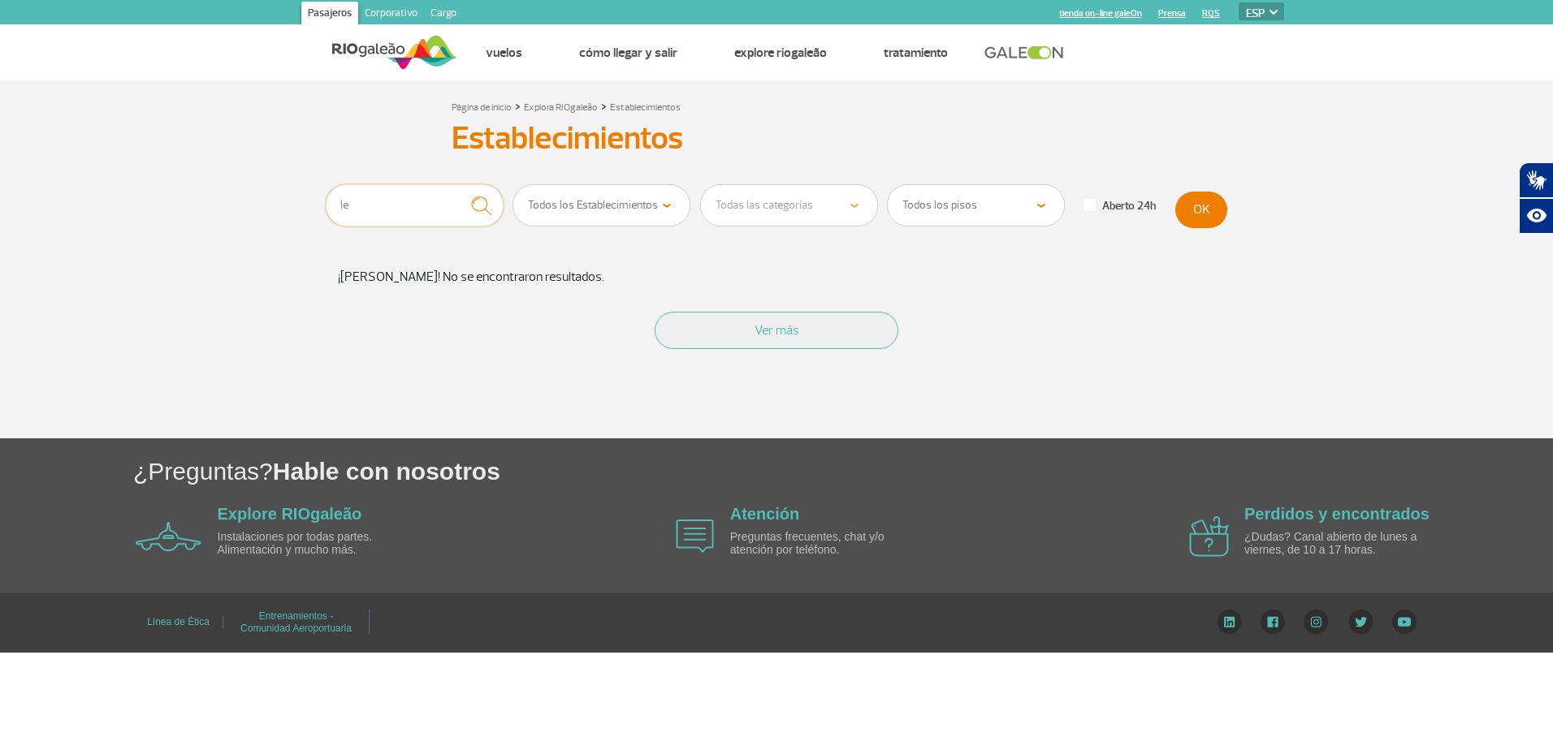
type input "l"
click at [459, 184] on button "submit" at bounding box center [481, 205] width 45 height 43
type input "g"
click at [459, 184] on button "submit" at bounding box center [481, 205] width 45 height 43
drag, startPoint x: 406, startPoint y: 190, endPoint x: 270, endPoint y: 202, distance: 136.2
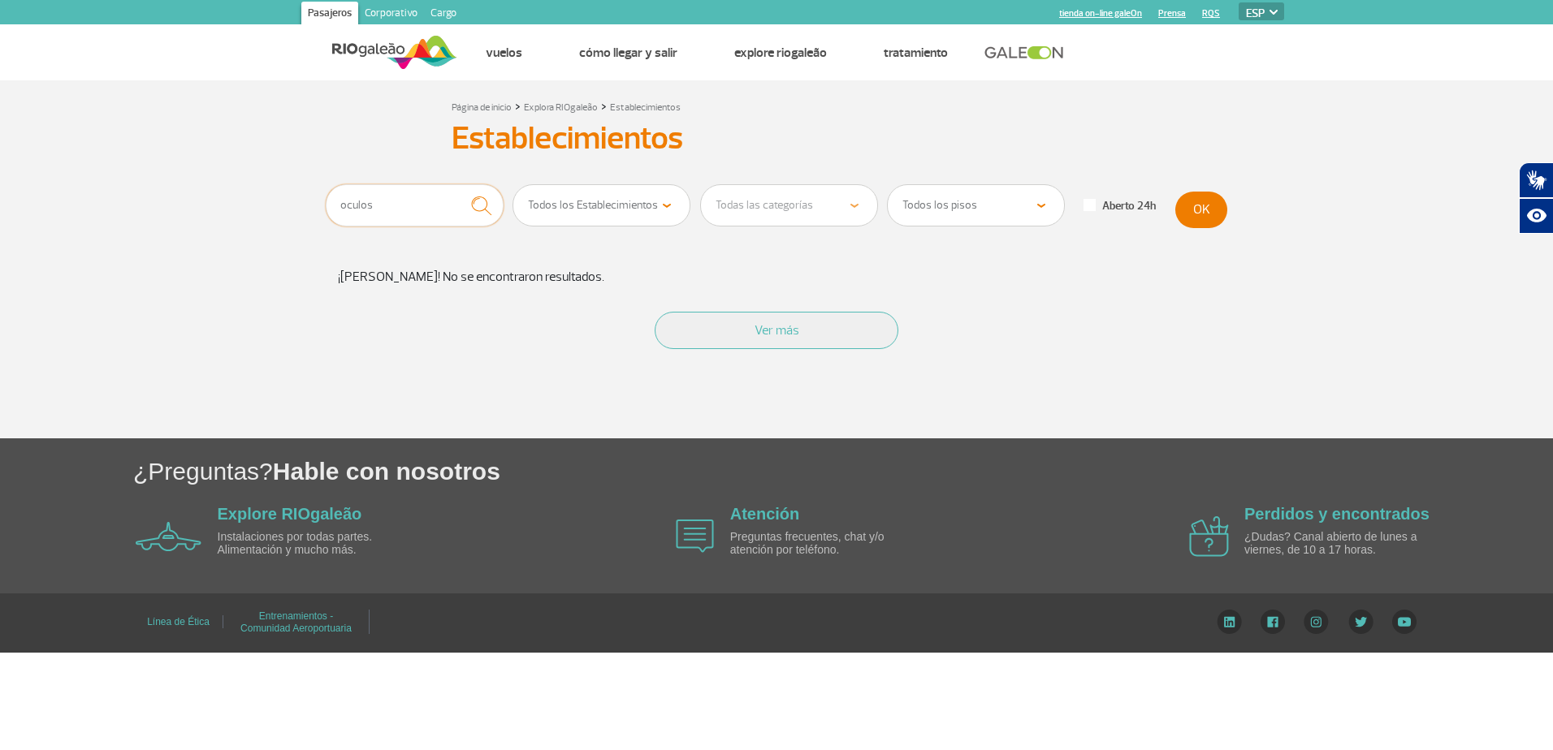
click at [270, 202] on section "Página de inicio > Explora RIOgaleão > Establecimientos Establecimientos Establ…" at bounding box center [776, 259] width 1553 height 358
type input "otica"
click at [459, 184] on button "submit" at bounding box center [481, 205] width 45 height 43
drag, startPoint x: 367, startPoint y: 222, endPoint x: 310, endPoint y: 222, distance: 56.8
click at [310, 222] on section "Página de inicio > Explora RIOgaleão > Establecimientos Establecimientos Establ…" at bounding box center [776, 259] width 1553 height 358
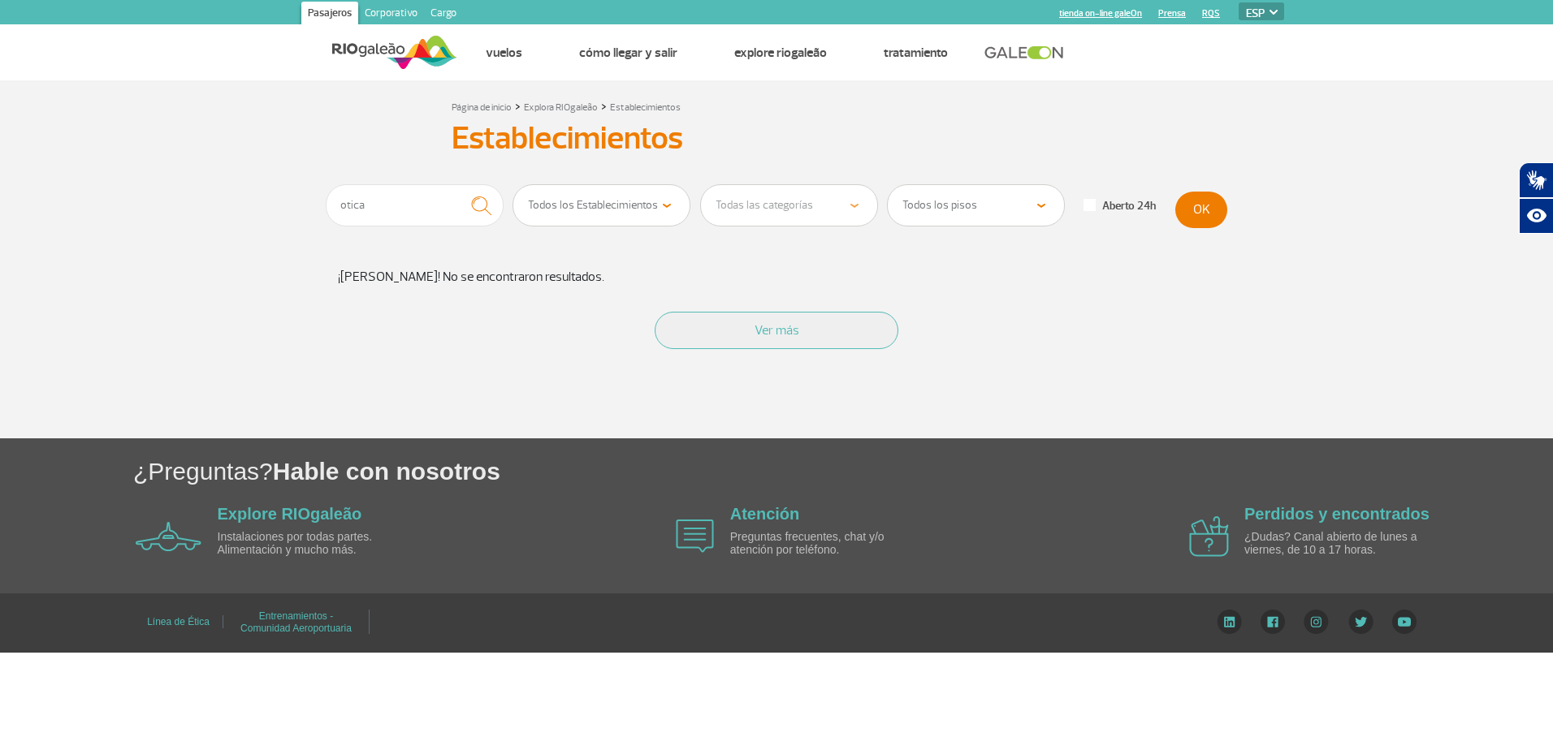
click at [640, 205] on select "Todos los Establecimientos Comida Tiendas Servicios y Conveniencia [PERSON_NAME…" at bounding box center [601, 205] width 176 height 41
select select "18"
click at [513, 185] on select "Todos los Establecimientos Comida Tiendas Servicios y Conveniencia [PERSON_NAME…" at bounding box center [601, 205] width 176 height 41
click at [796, 207] on select "Todas las categorías Cosmético y Belleza Electrónica Libros y Revistas Moda y A…" at bounding box center [789, 205] width 176 height 41
select select "334"
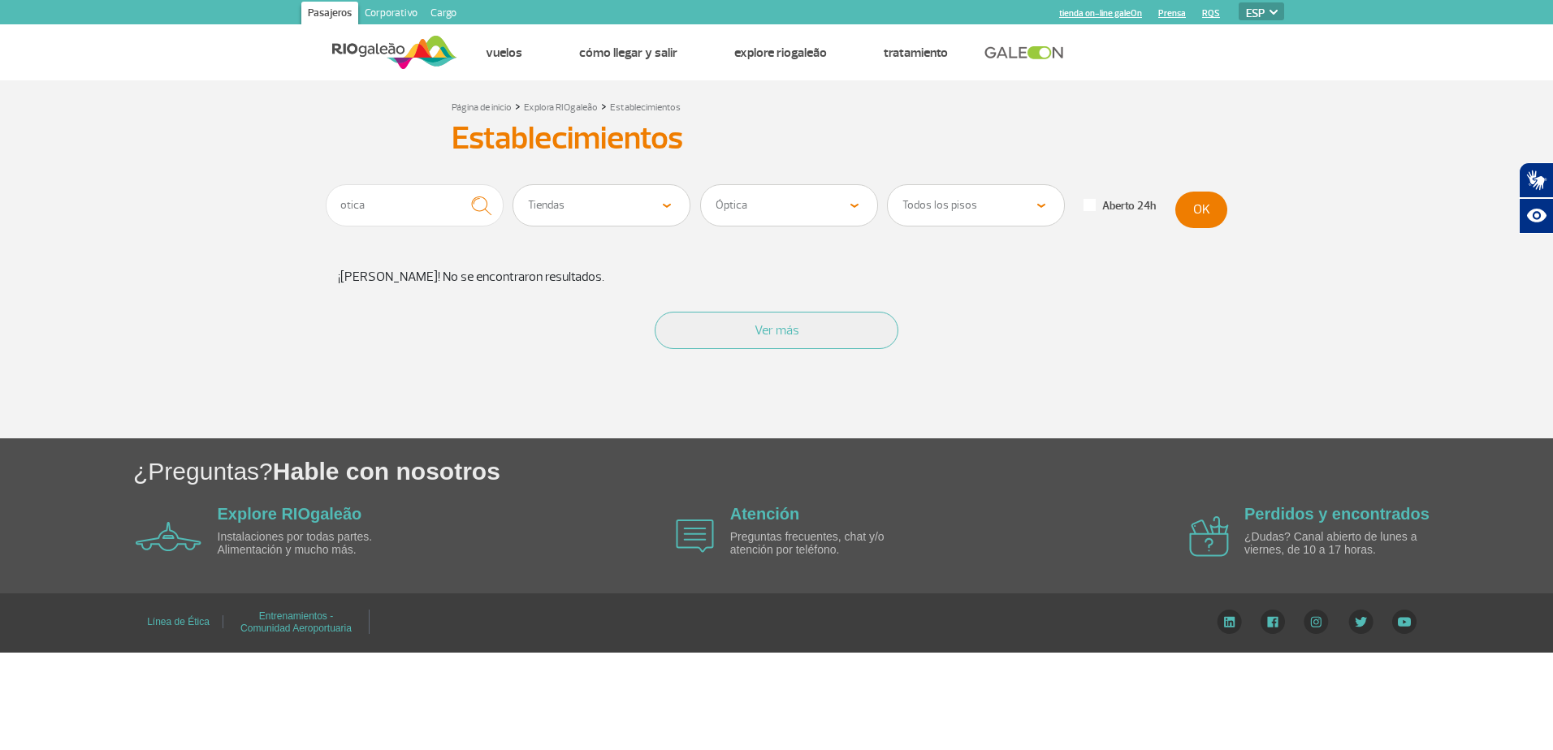
click at [701, 185] on select "Todas las categorías Cosmético y Belleza Electrónica Libros y Revistas Moda y A…" at bounding box center [789, 205] width 176 height 41
click at [826, 340] on button "Ver más" at bounding box center [776, 330] width 244 height 37
click at [741, 303] on div "Ver más" at bounding box center [776, 349] width 901 height 98
click at [747, 322] on button "Ver más" at bounding box center [776, 330] width 244 height 37
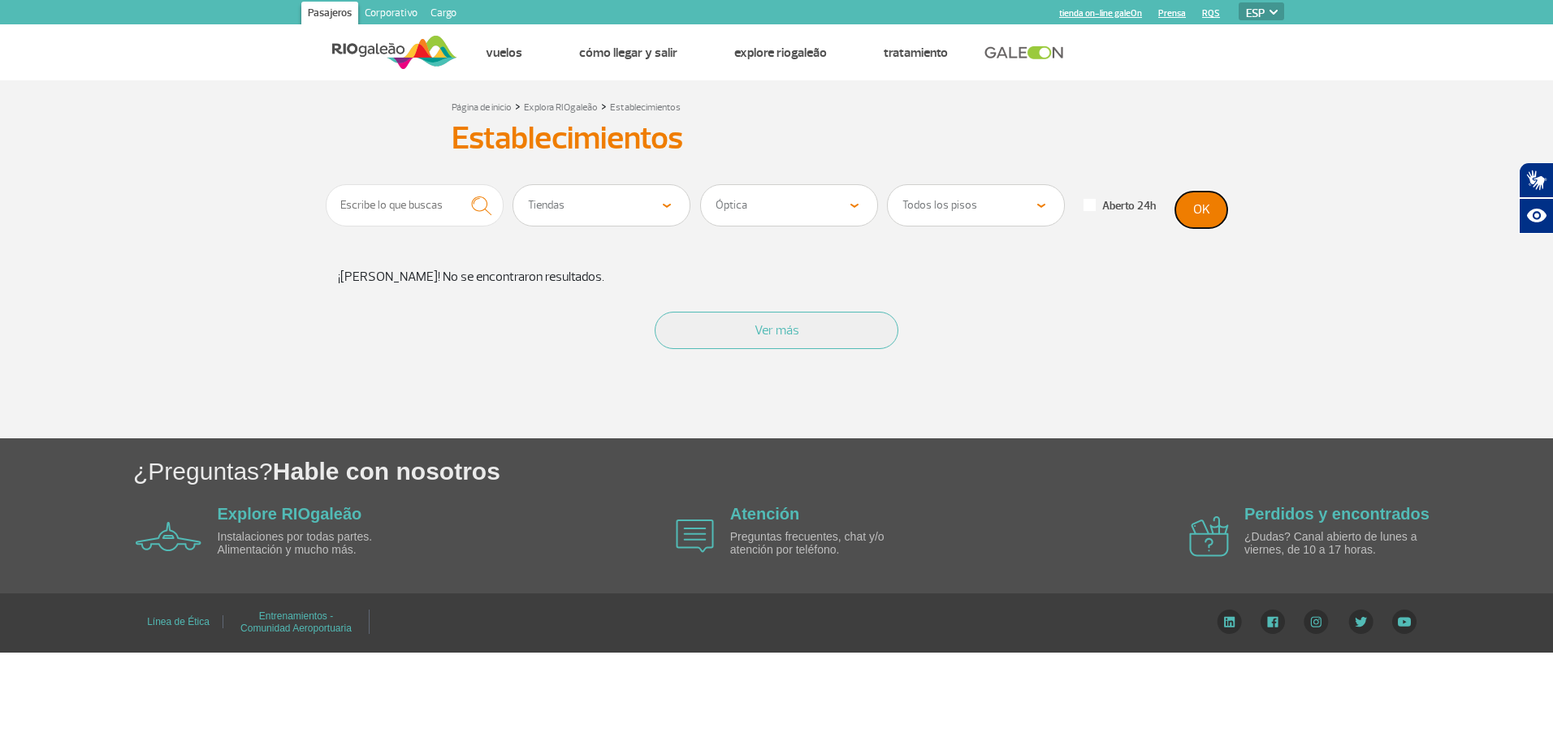
click at [1214, 197] on button "OK" at bounding box center [1201, 210] width 52 height 37
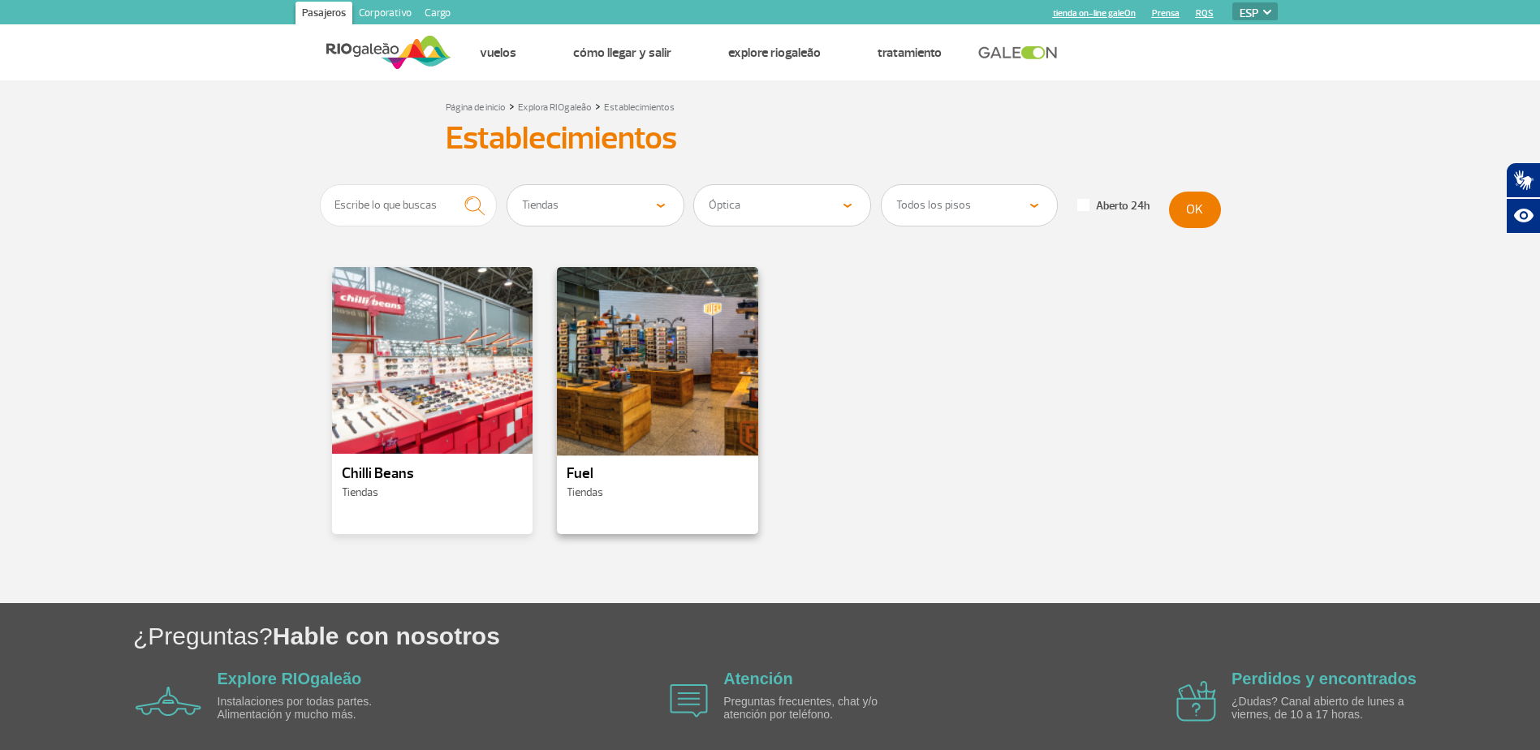
click at [689, 356] on div at bounding box center [657, 361] width 205 height 191
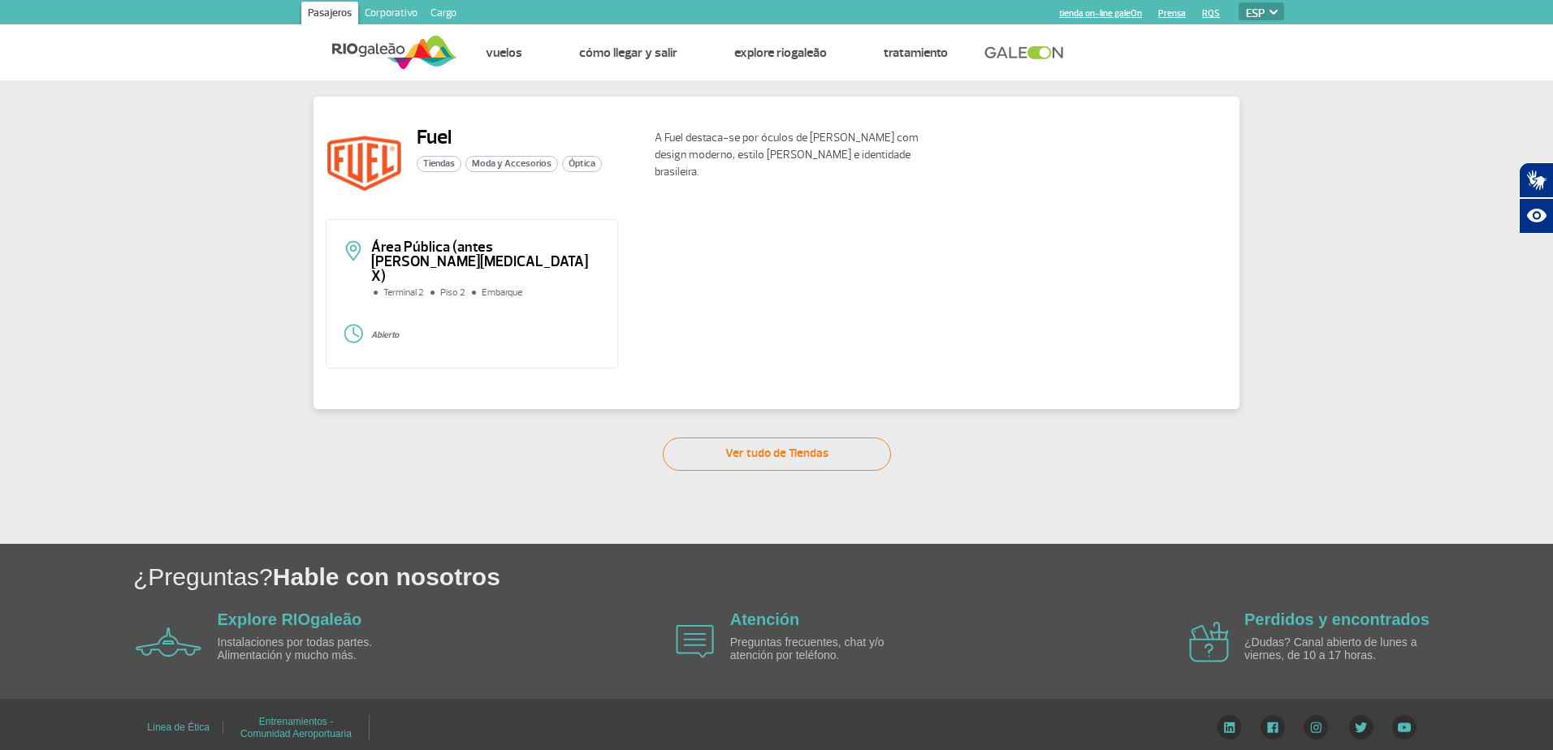
click at [702, 140] on p "A Fuel destaca-se por óculos de [PERSON_NAME] com design moderno, estilo [PERSO…" at bounding box center [800, 154] width 292 height 51
click at [425, 136] on h2 "Fuel" at bounding box center [509, 137] width 185 height 24
click at [380, 159] on img at bounding box center [365, 164] width 78 height 78
